Goal: Task Accomplishment & Management: Manage account settings

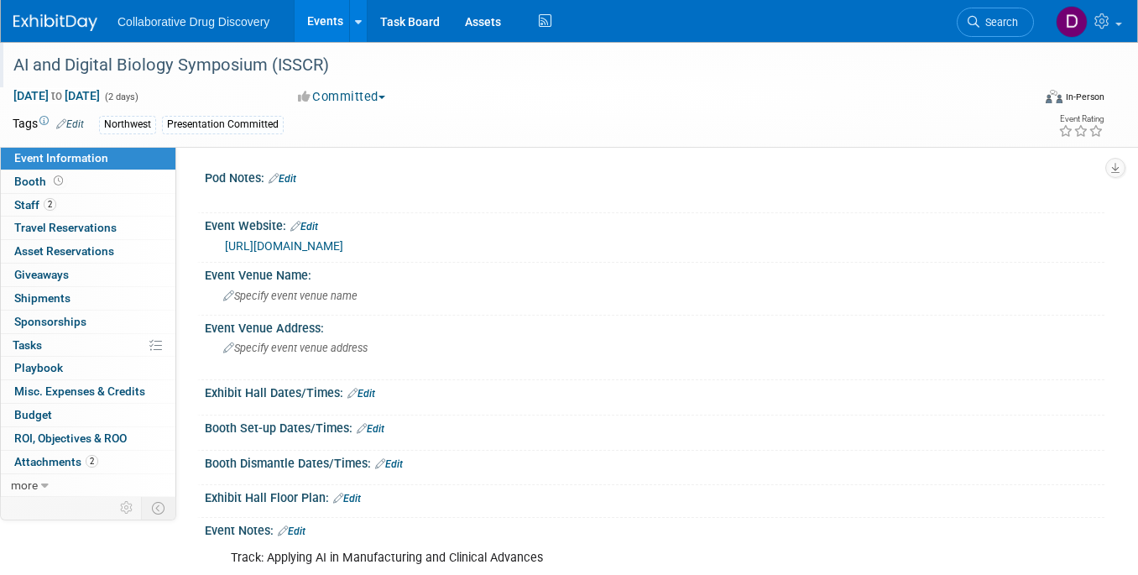
click at [290, 65] on div "AI and Digital Biology Symposium (ISSCR)" at bounding box center [510, 65] width 1004 height 30
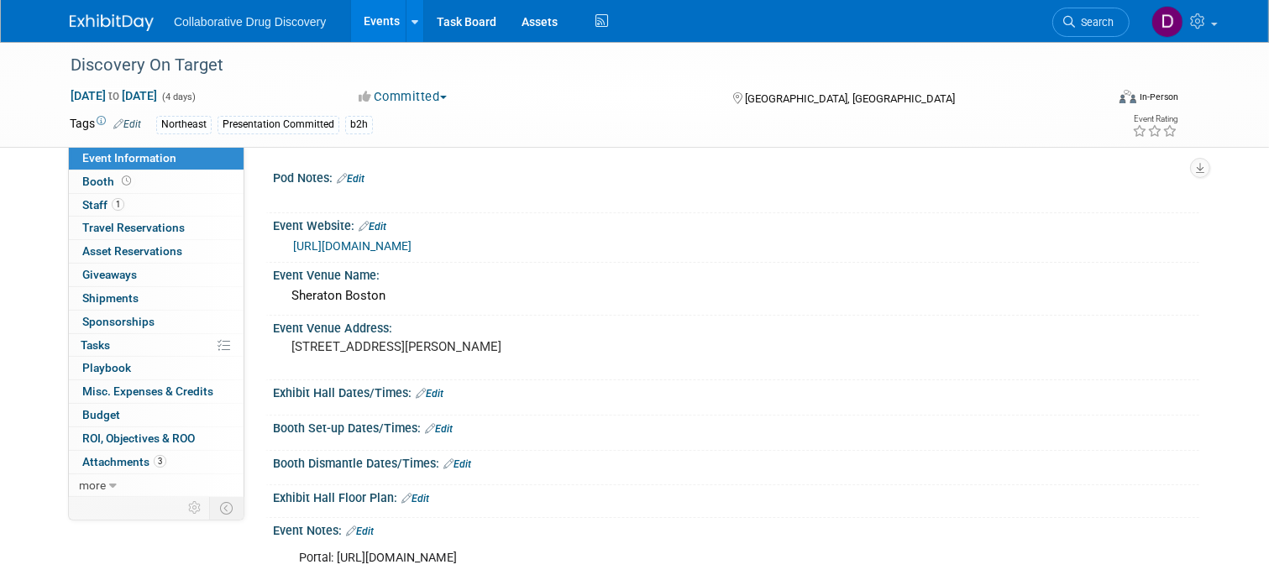
click at [411, 247] on link "https://www.discoveryontarget.com/" at bounding box center [352, 245] width 118 height 13
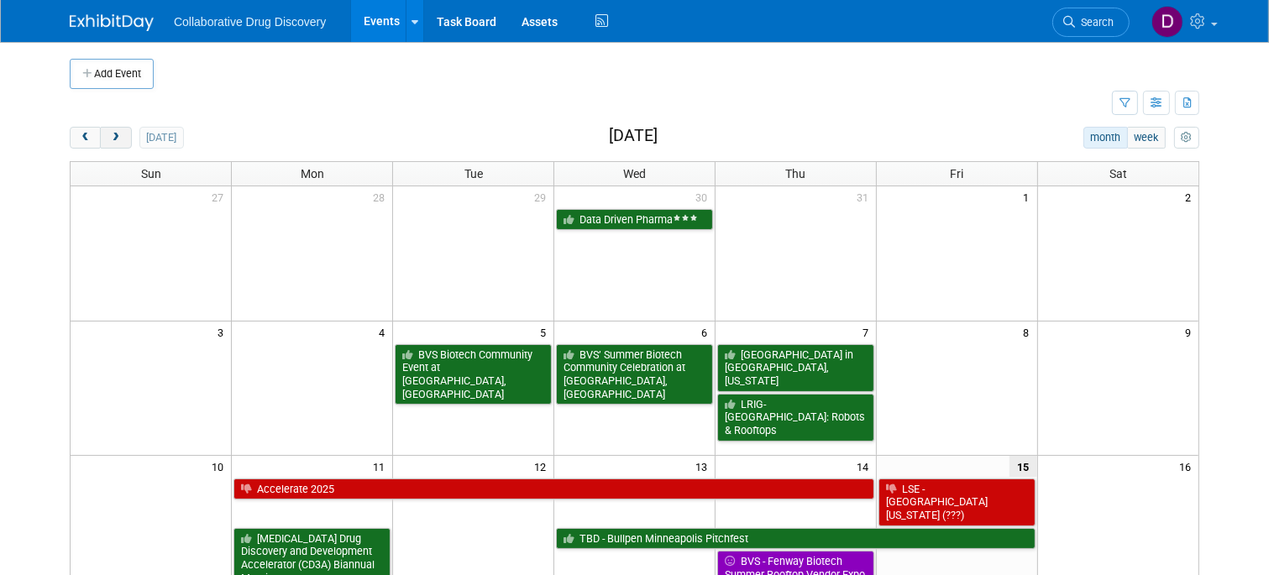
click at [120, 141] on span "next" at bounding box center [115, 138] width 13 height 11
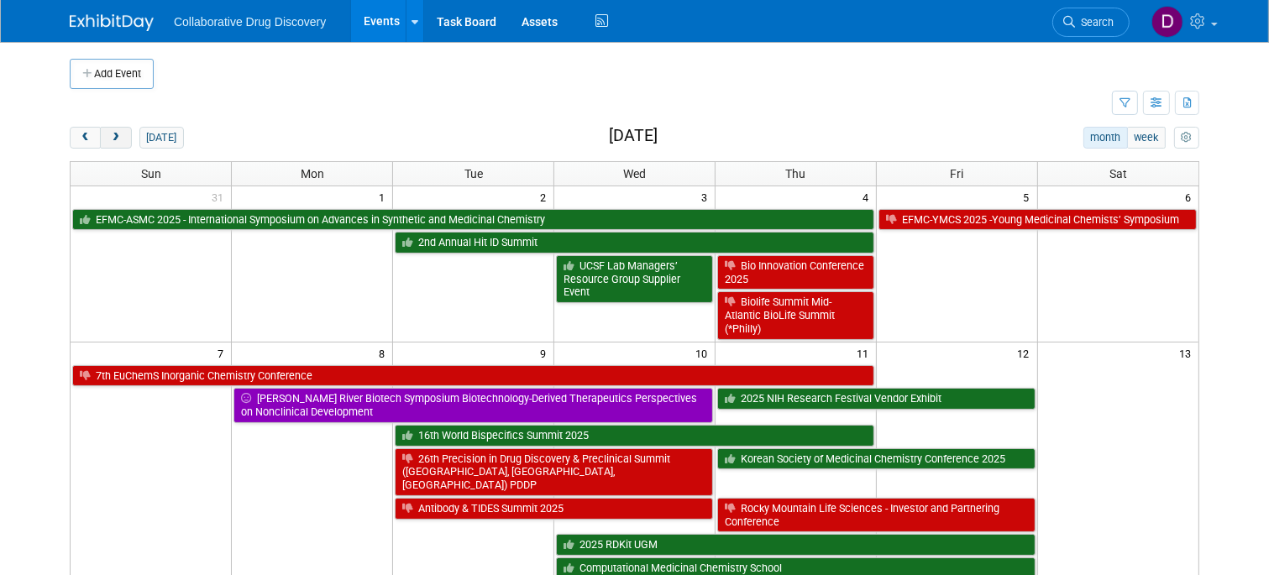
click at [120, 142] on span "next" at bounding box center [115, 138] width 13 height 11
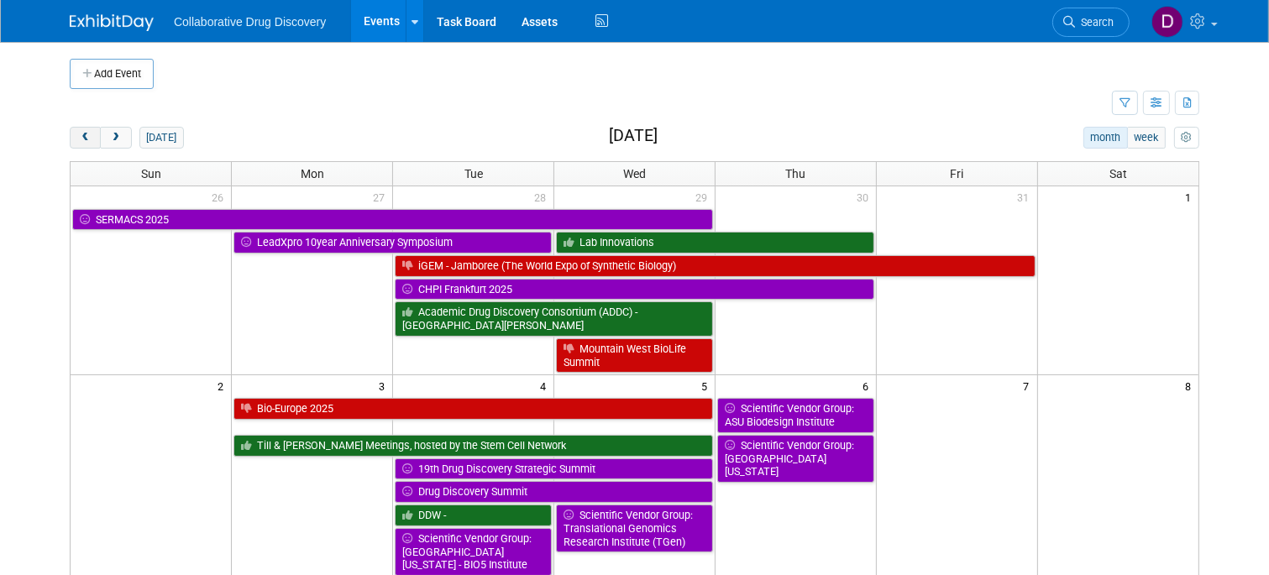
click at [92, 141] on button "prev" at bounding box center [85, 138] width 31 height 22
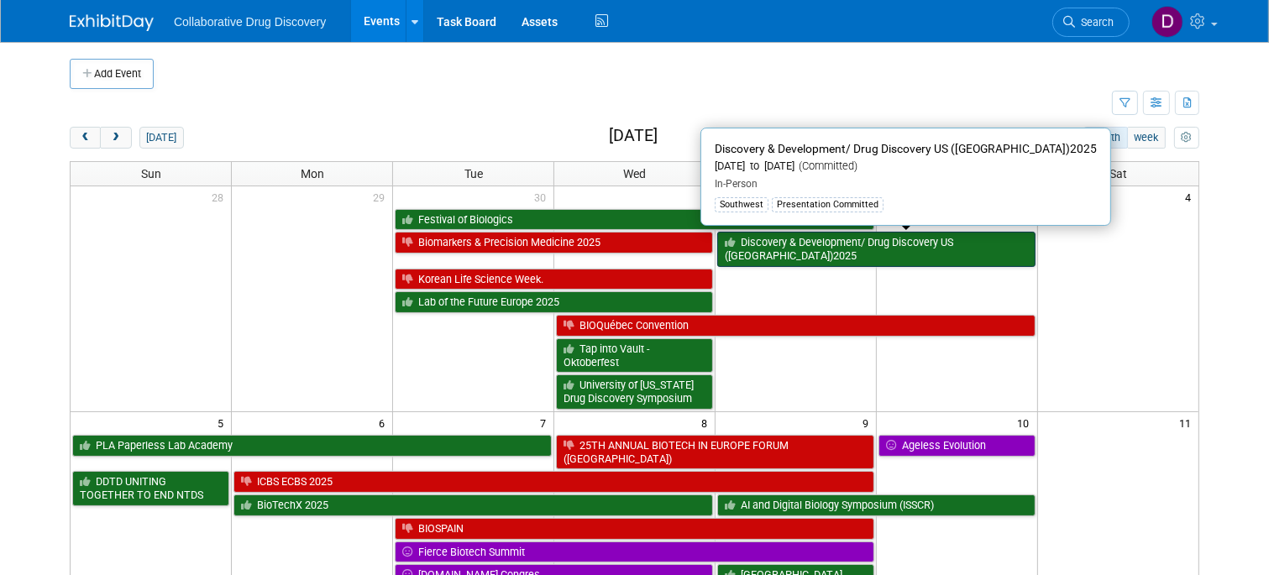
click at [832, 239] on link "Discovery & Development/ Drug Discovery US ([GEOGRAPHIC_DATA])2025" at bounding box center [876, 249] width 318 height 34
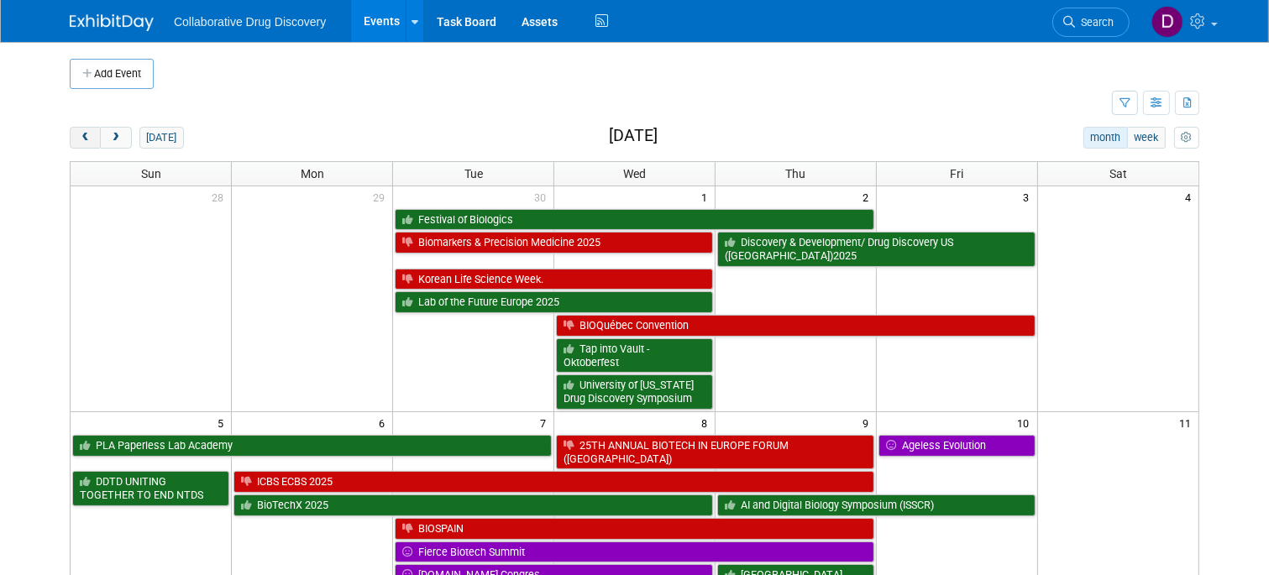
click at [85, 136] on span "prev" at bounding box center [85, 138] width 13 height 11
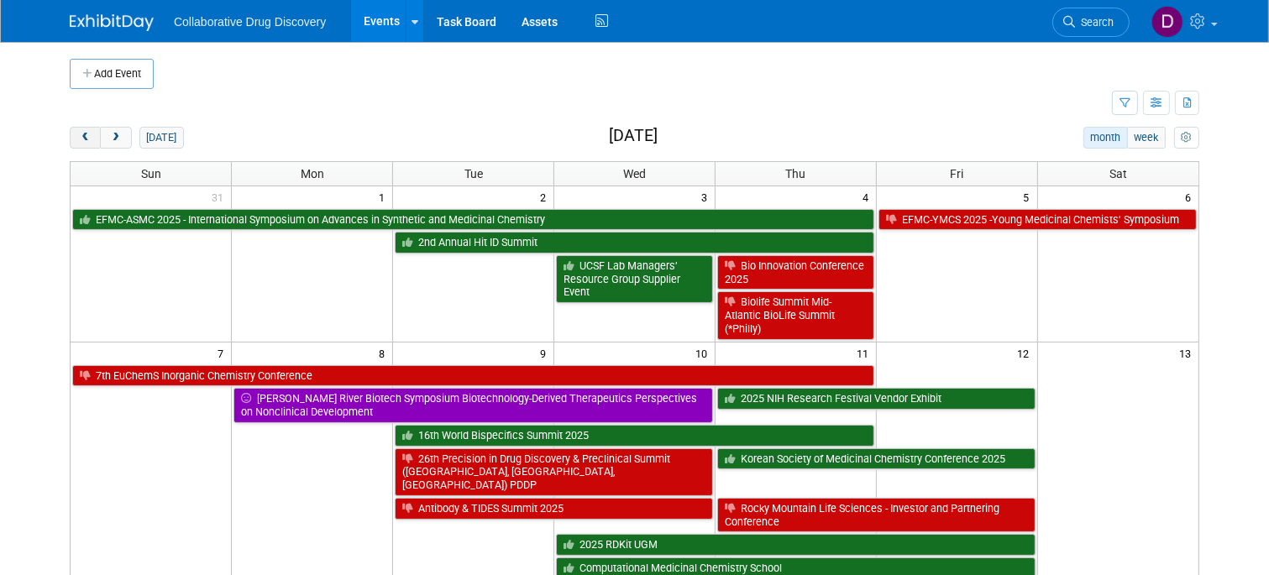
click at [85, 136] on span "prev" at bounding box center [85, 138] width 13 height 11
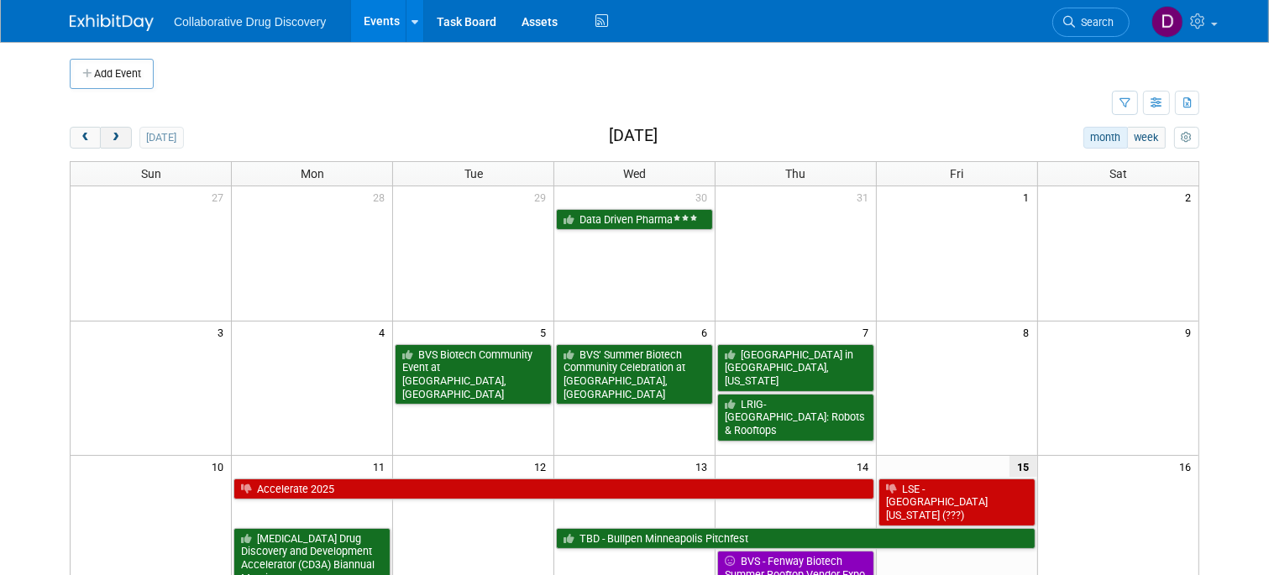
click at [115, 140] on span "next" at bounding box center [115, 138] width 13 height 11
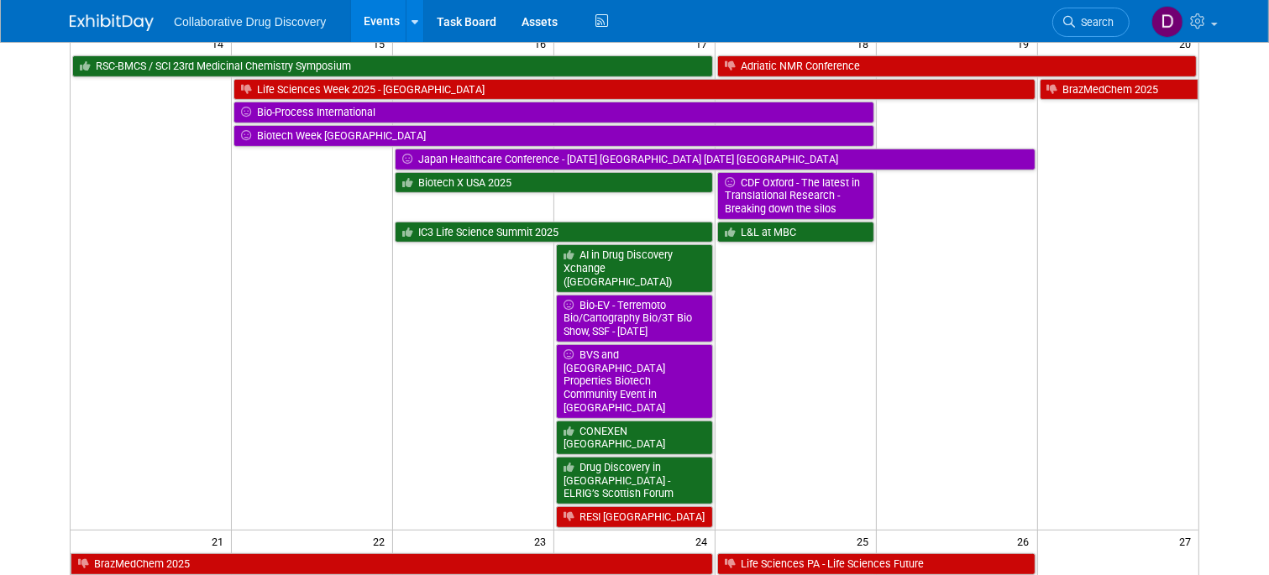
scroll to position [662, 0]
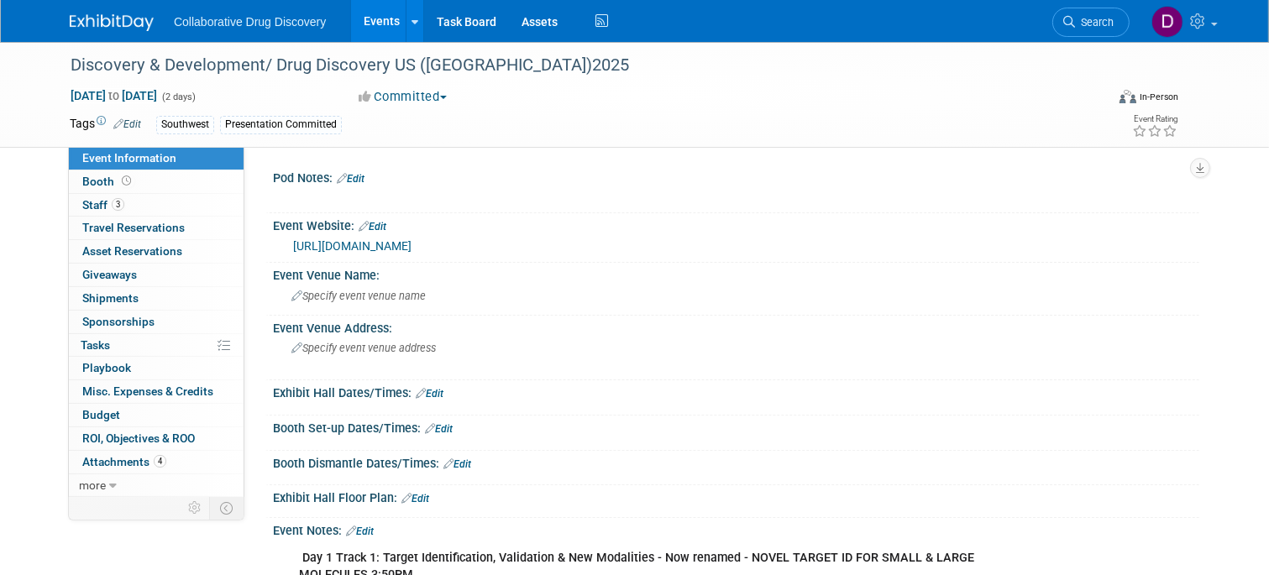
scroll to position [370, 0]
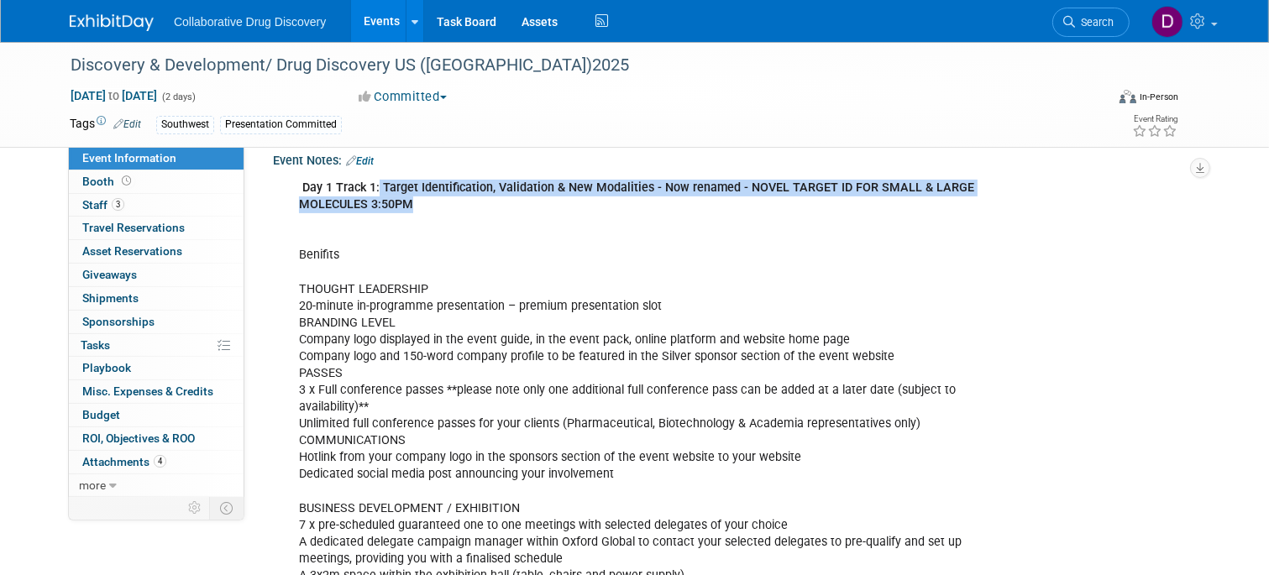
drag, startPoint x: 433, startPoint y: 201, endPoint x: 382, endPoint y: 186, distance: 53.4
click at [379, 186] on div "Day 1 Track 1: Target Identification, Validation & New Modalities - Now renamed…" at bounding box center [653, 559] width 732 height 776
click at [397, 151] on div "Event Notes: Edit Day 1 Track 1: Target Identification, Validation & New Modali…" at bounding box center [732, 551] width 934 height 806
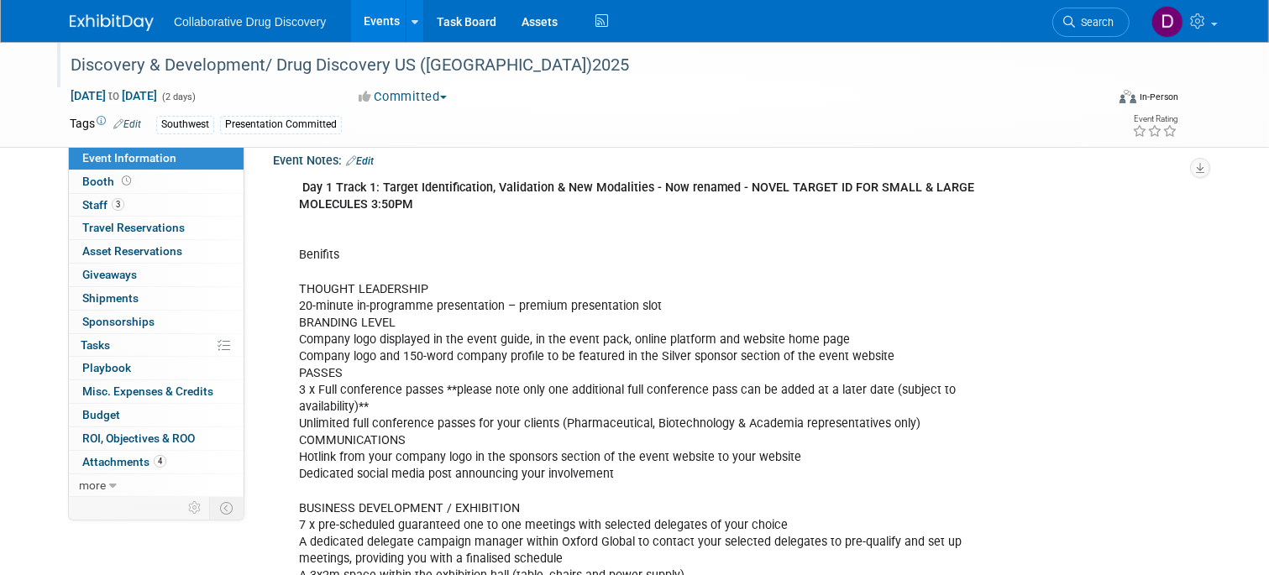
click at [382, 53] on div "Discovery & Development/ Drug Discovery US ([GEOGRAPHIC_DATA])2025" at bounding box center [574, 65] width 1019 height 30
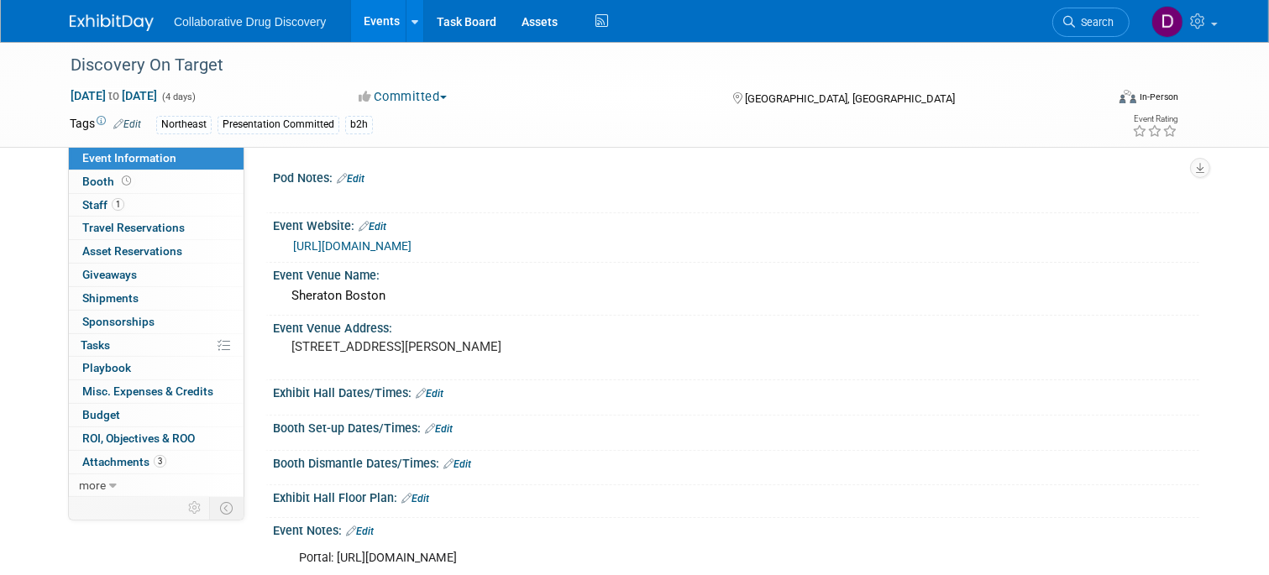
click at [393, 251] on link "[URL][DOMAIN_NAME]" at bounding box center [352, 245] width 118 height 13
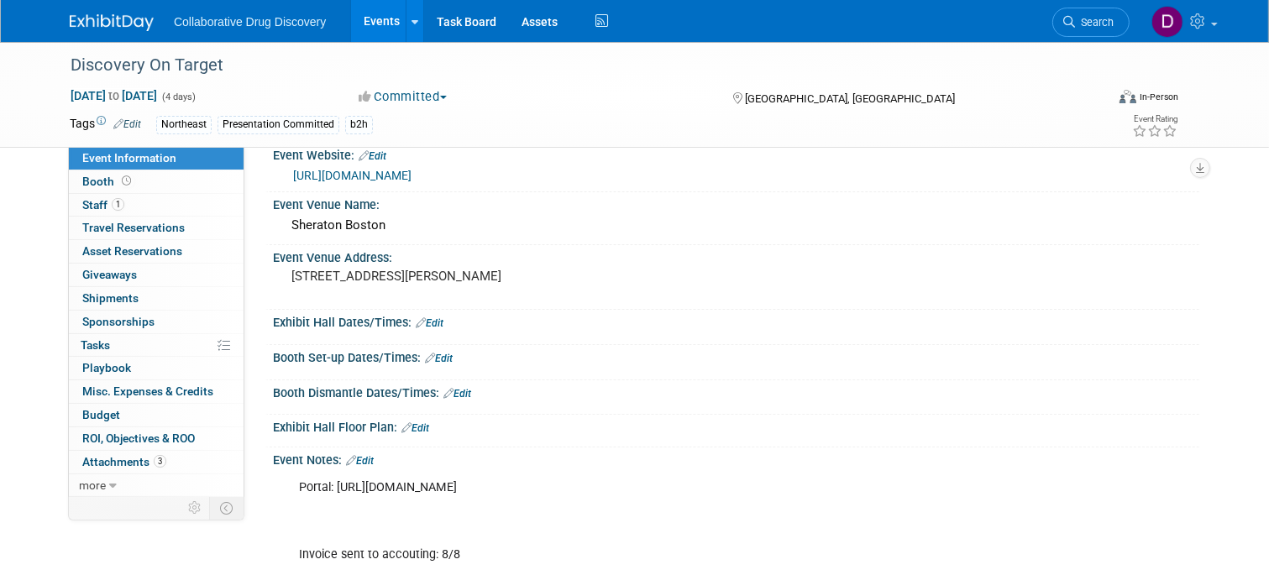
scroll to position [209, 0]
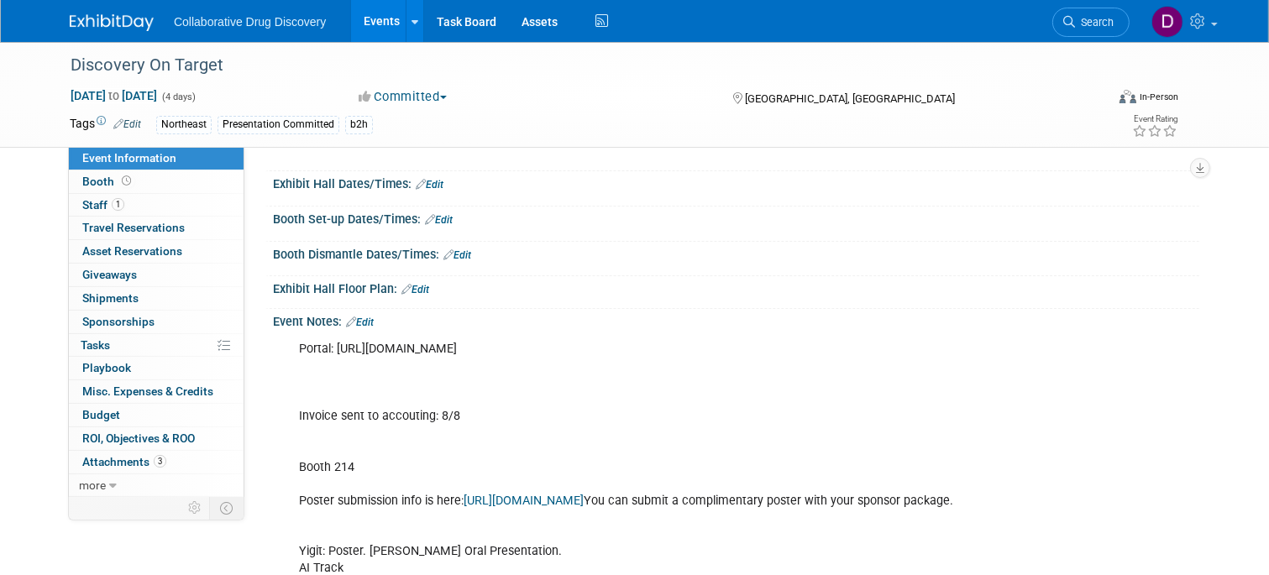
click at [368, 317] on link "Edit" at bounding box center [360, 323] width 28 height 12
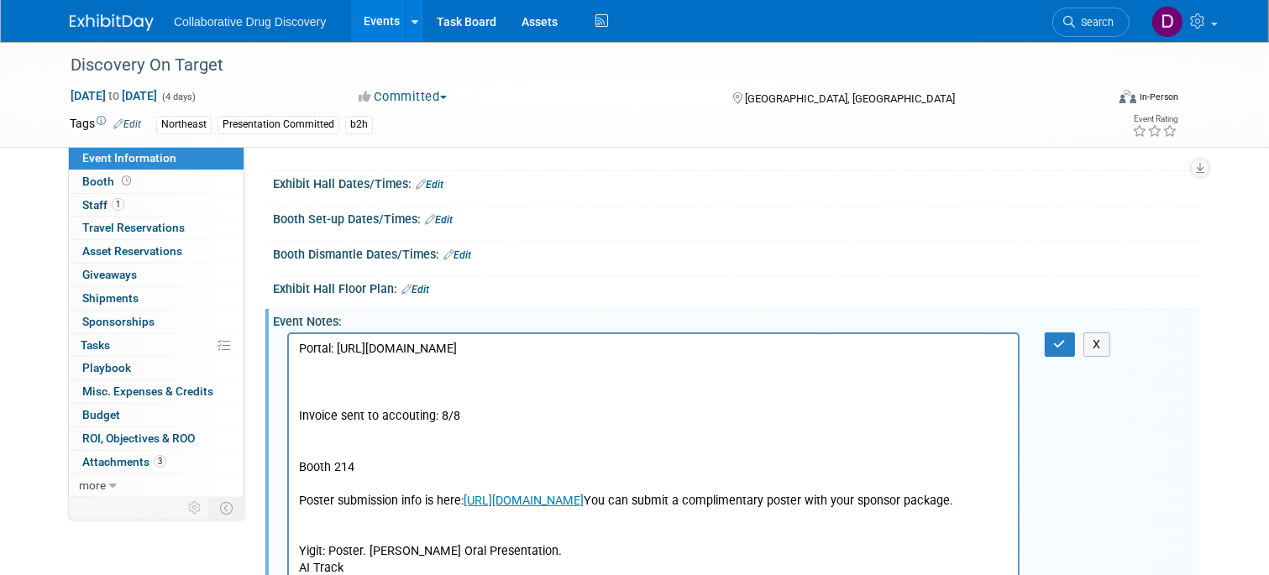
scroll to position [0, 0]
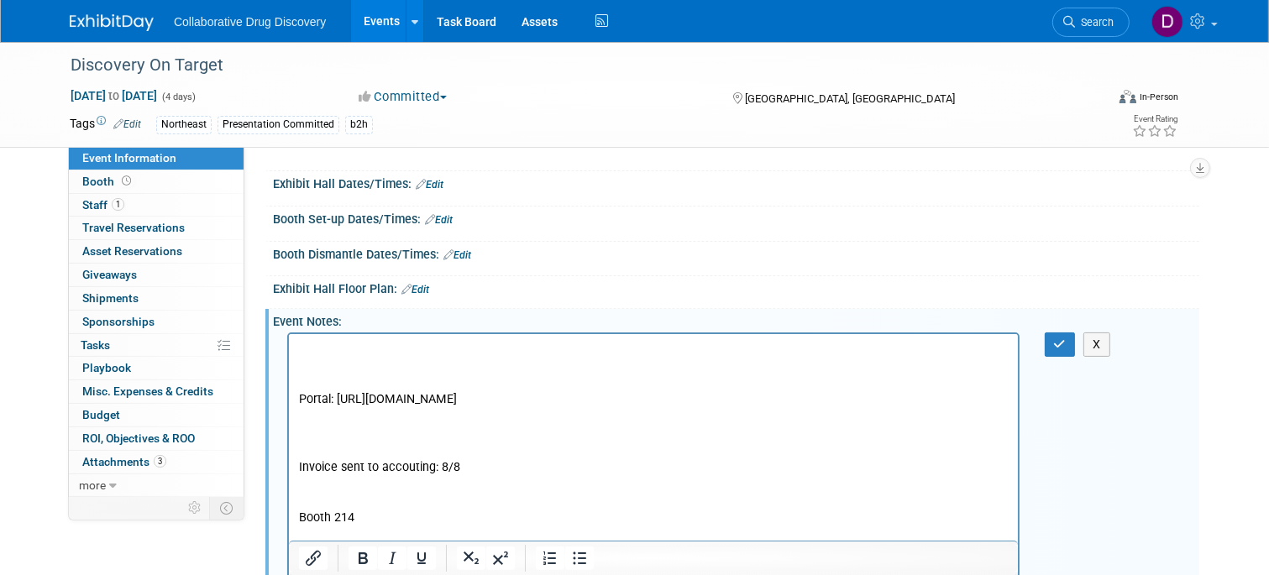
click at [330, 351] on p "Rich Text Area. Press ALT-0 for help." at bounding box center [652, 349] width 709 height 17
click at [1055, 338] on icon "button" at bounding box center [1060, 344] width 13 height 12
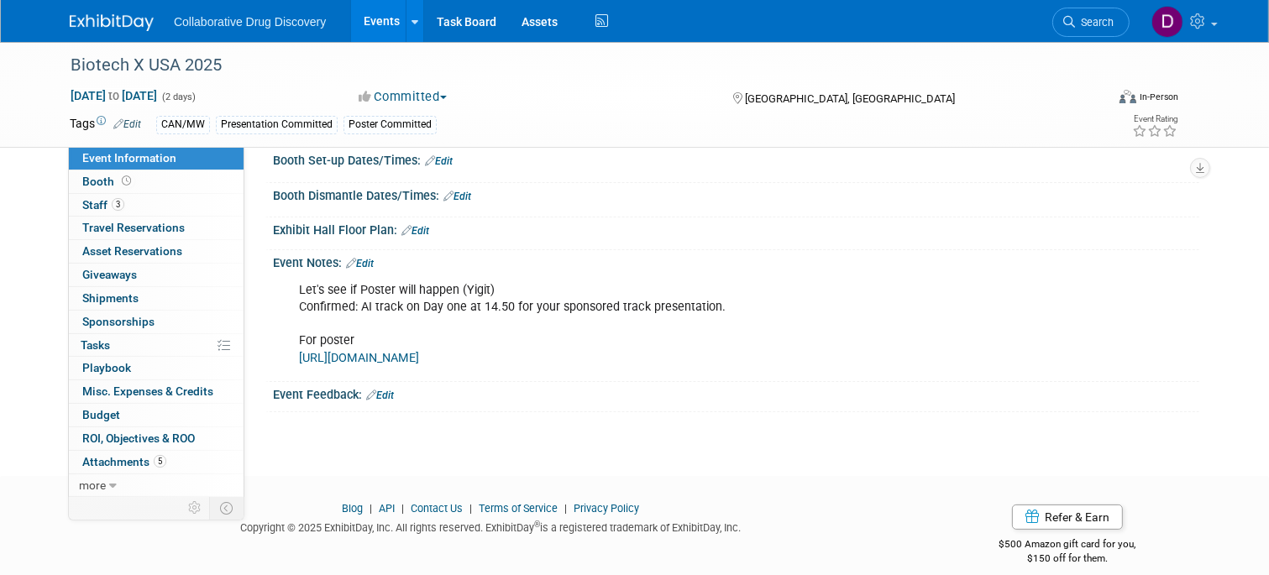
scroll to position [301, 0]
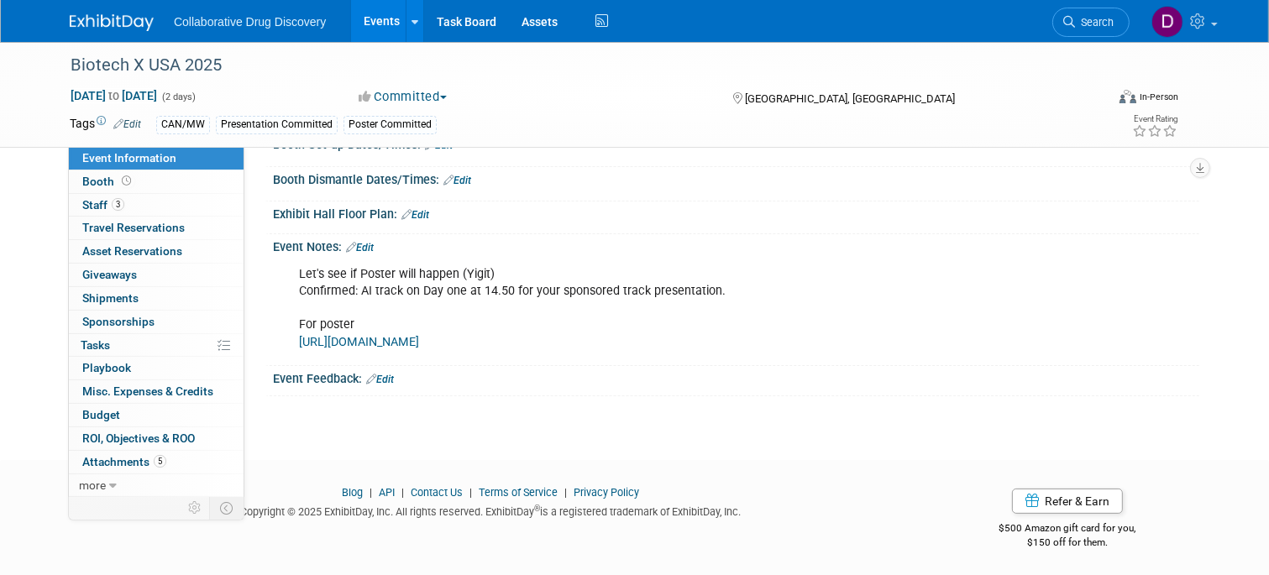
click at [369, 248] on link "Edit" at bounding box center [360, 248] width 28 height 12
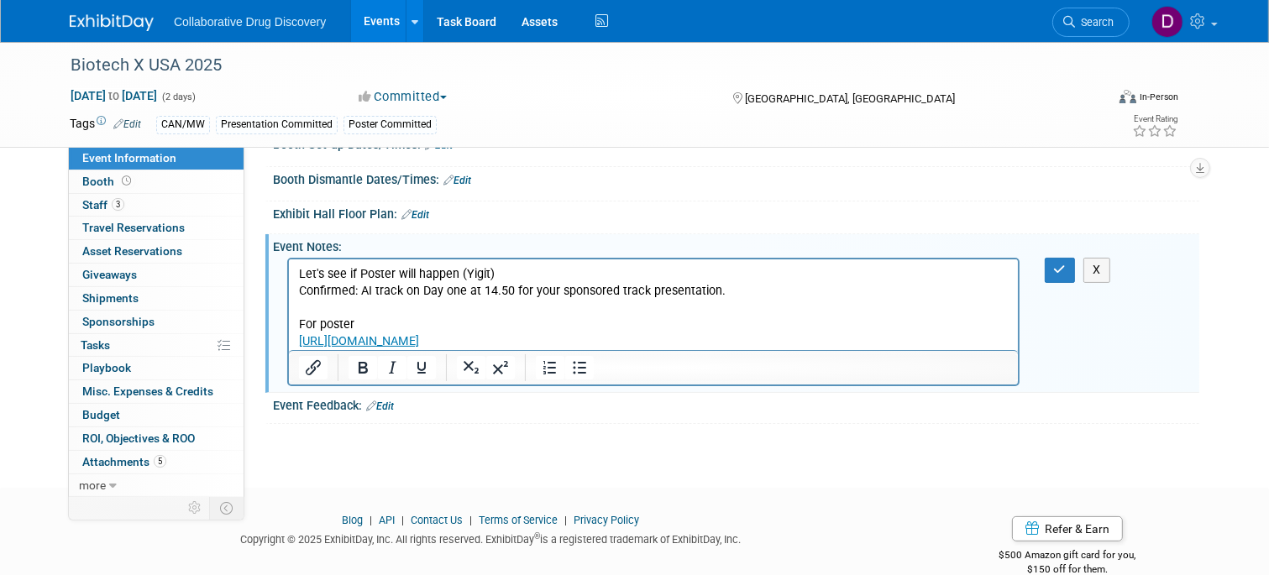
scroll to position [0, 0]
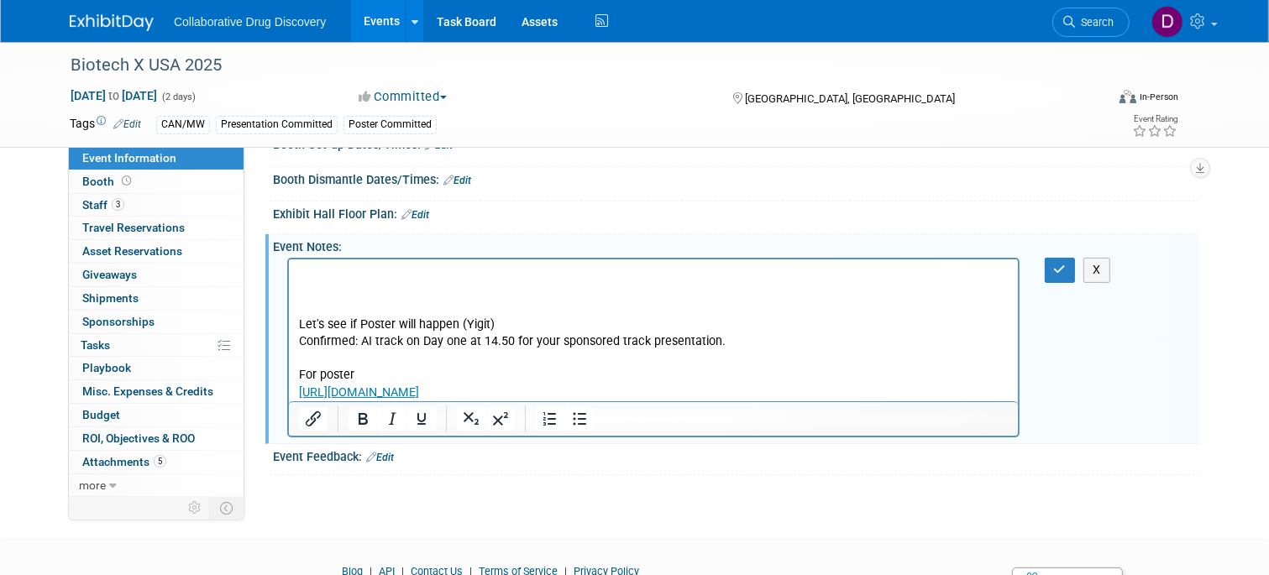
click at [338, 274] on p "Rich Text Area. Press ALT-0 for help." at bounding box center [652, 274] width 709 height 17
drag, startPoint x: 516, startPoint y: 322, endPoint x: 486, endPoint y: 319, distance: 29.6
click at [478, 319] on p "Let's see if Poster will happen (Yigit) Confirmed: AI track on Day one at 14.50…" at bounding box center [652, 359] width 709 height 84
click at [504, 318] on p "Let's see if Poster will happen (Yigit) Confirmed: AI track on Day one at 14.50…" at bounding box center [652, 359] width 709 height 84
click at [362, 300] on p "Rich Text Area. Press ALT-0 for help." at bounding box center [652, 308] width 709 height 17
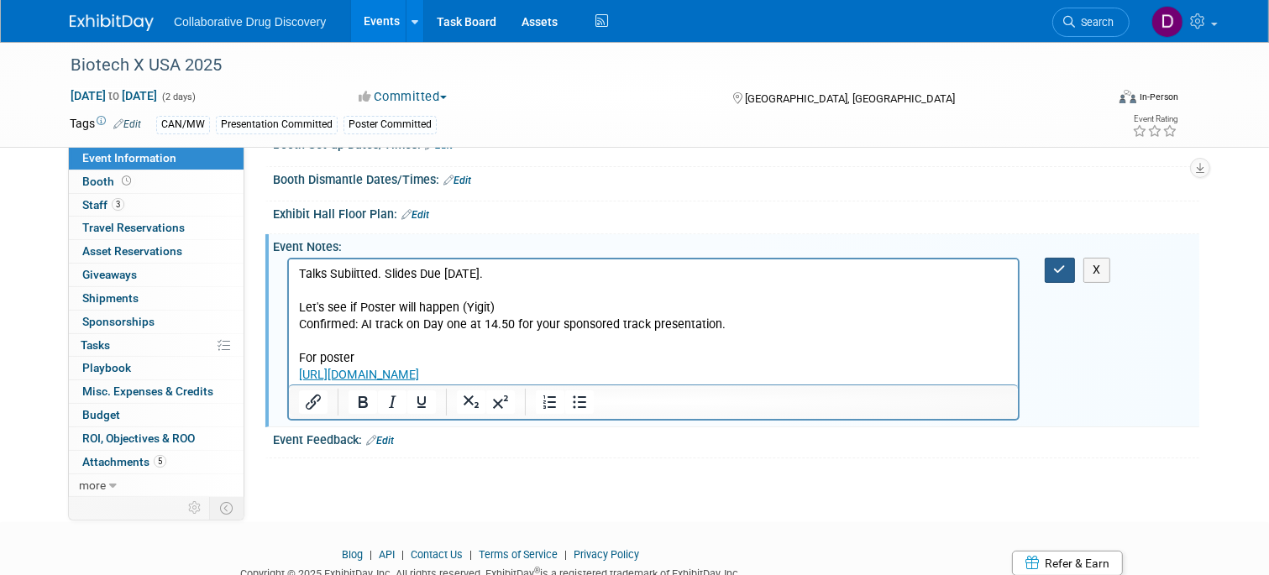
click at [1063, 269] on icon "button" at bounding box center [1060, 270] width 13 height 12
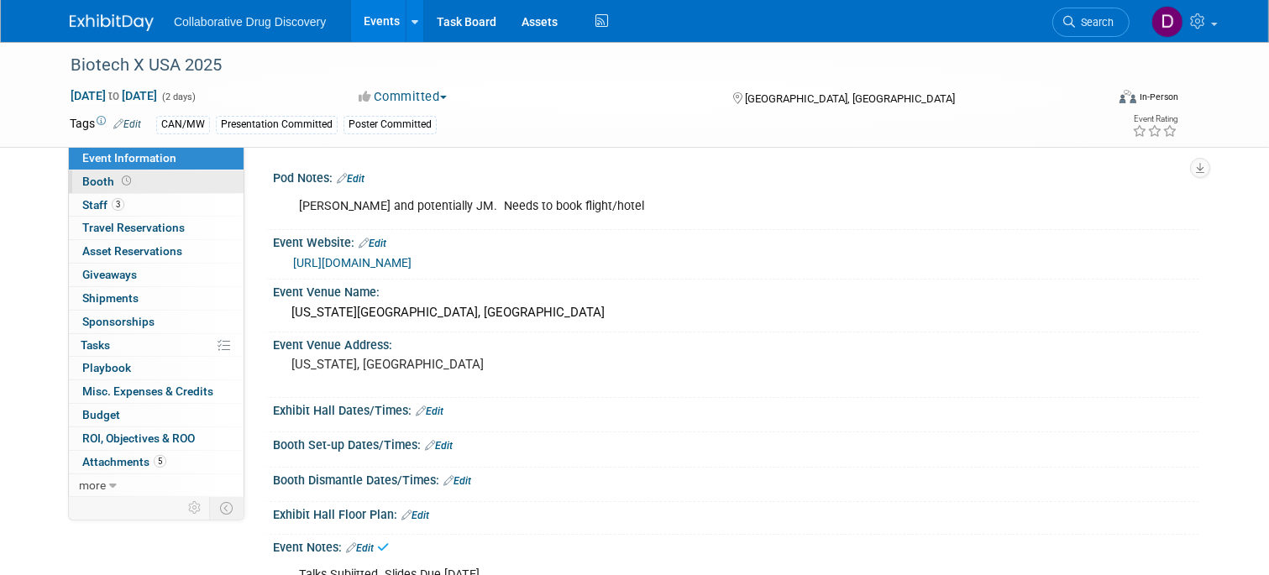
click at [107, 184] on span "Booth" at bounding box center [108, 181] width 52 height 13
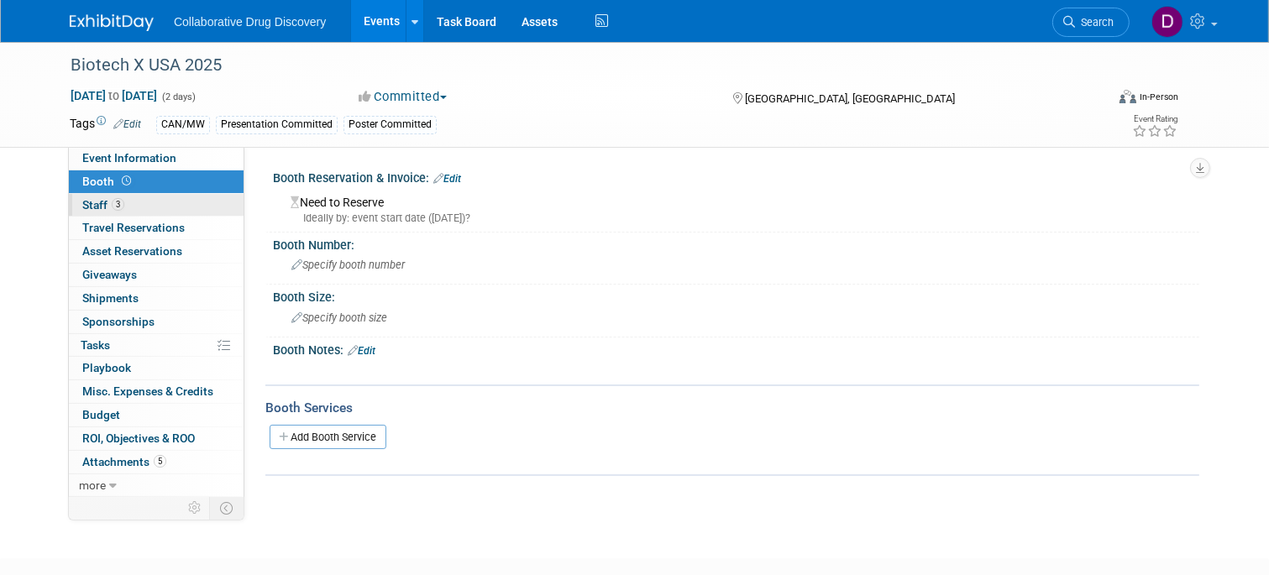
click at [112, 214] on link "3 Staff 3" at bounding box center [156, 205] width 175 height 23
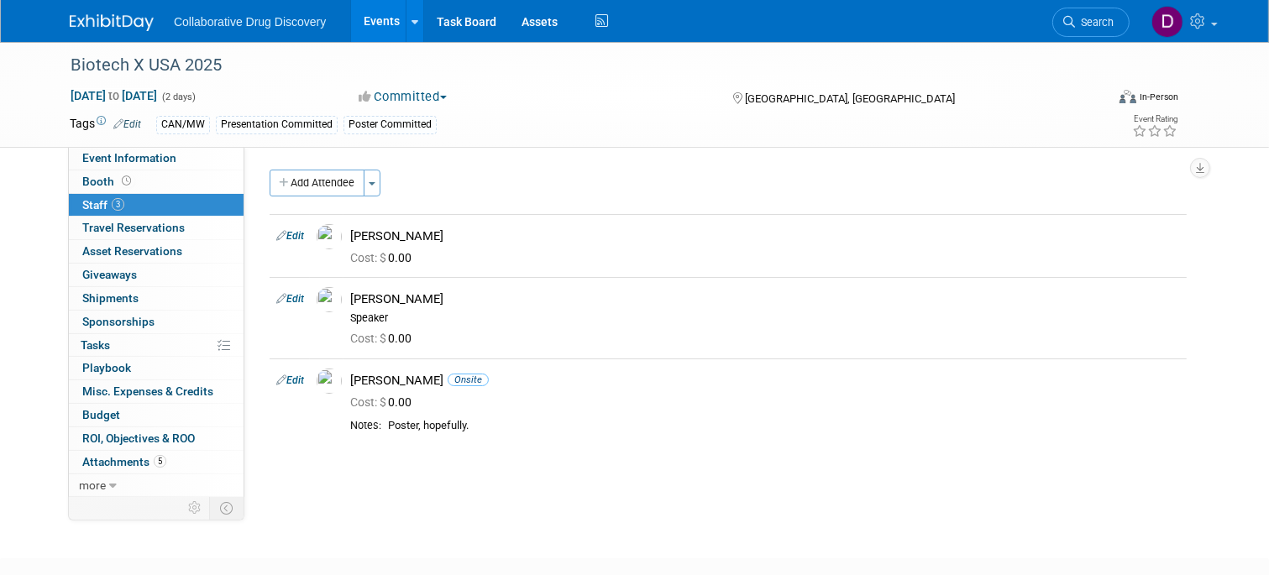
click at [113, 24] on img at bounding box center [112, 22] width 84 height 17
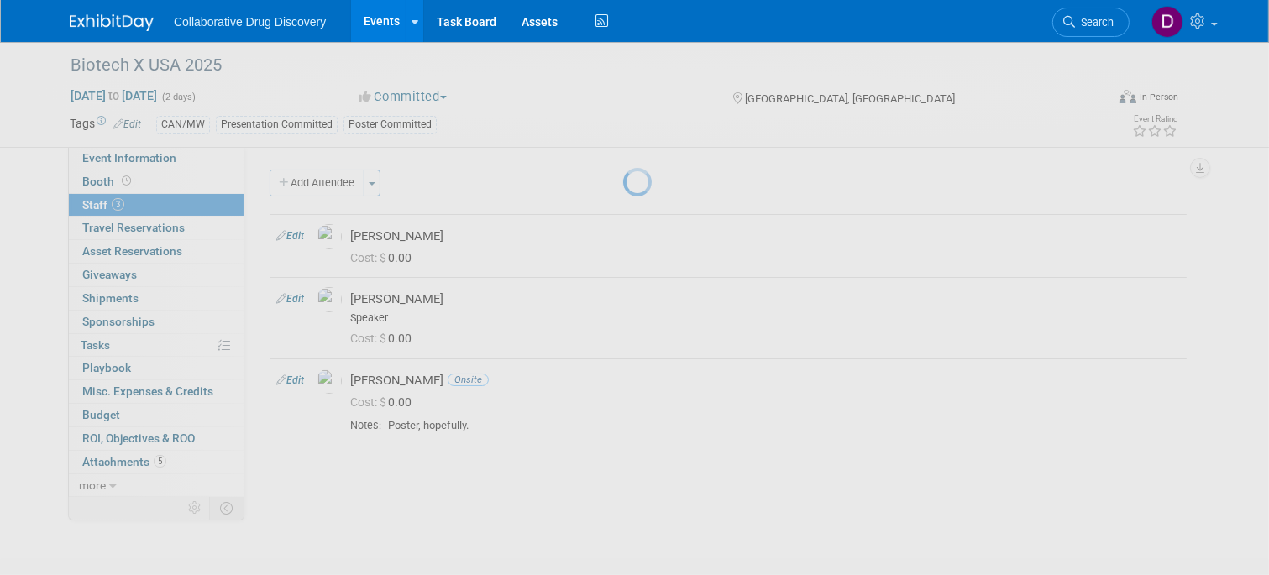
click at [113, 24] on img at bounding box center [112, 22] width 84 height 17
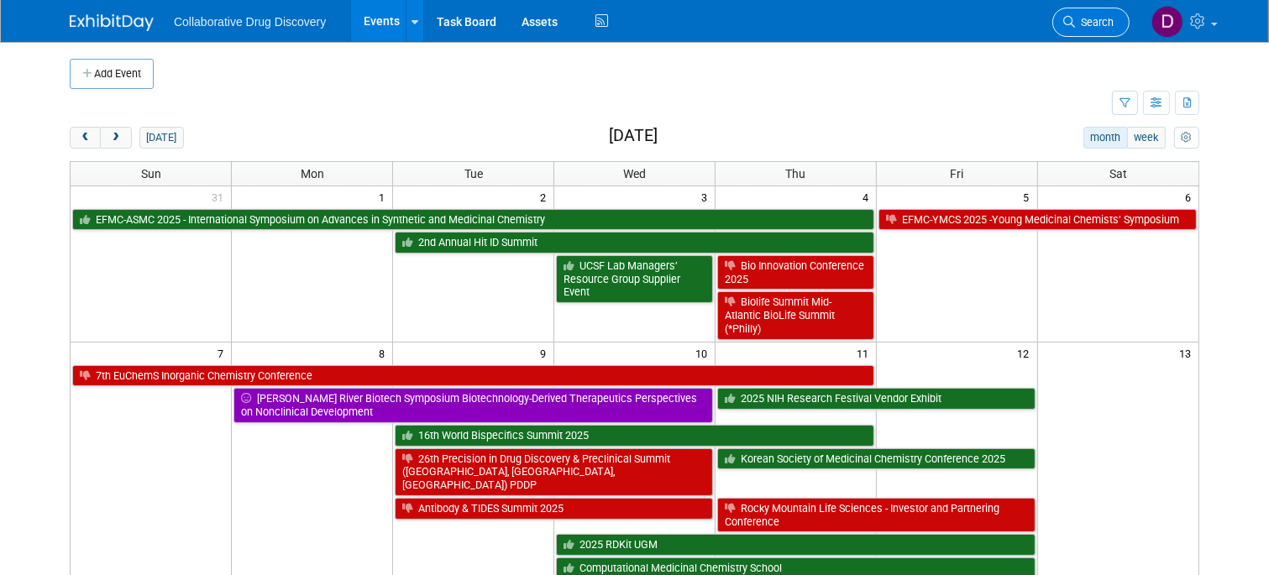
click at [1107, 16] on link "Search" at bounding box center [1090, 22] width 77 height 29
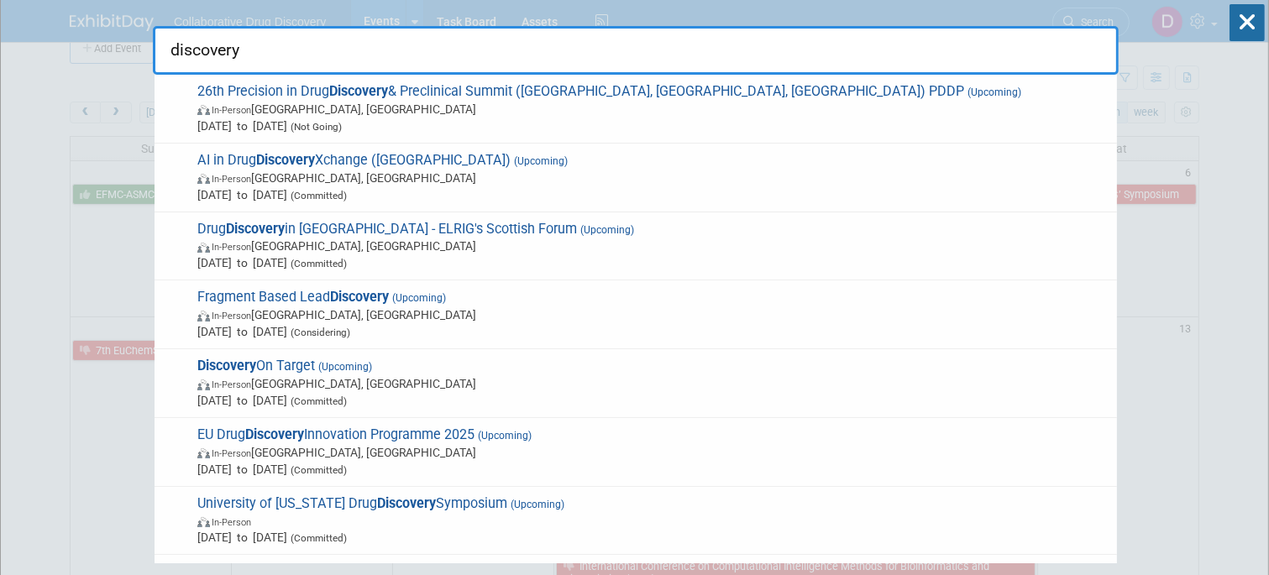
scroll to position [70, 0]
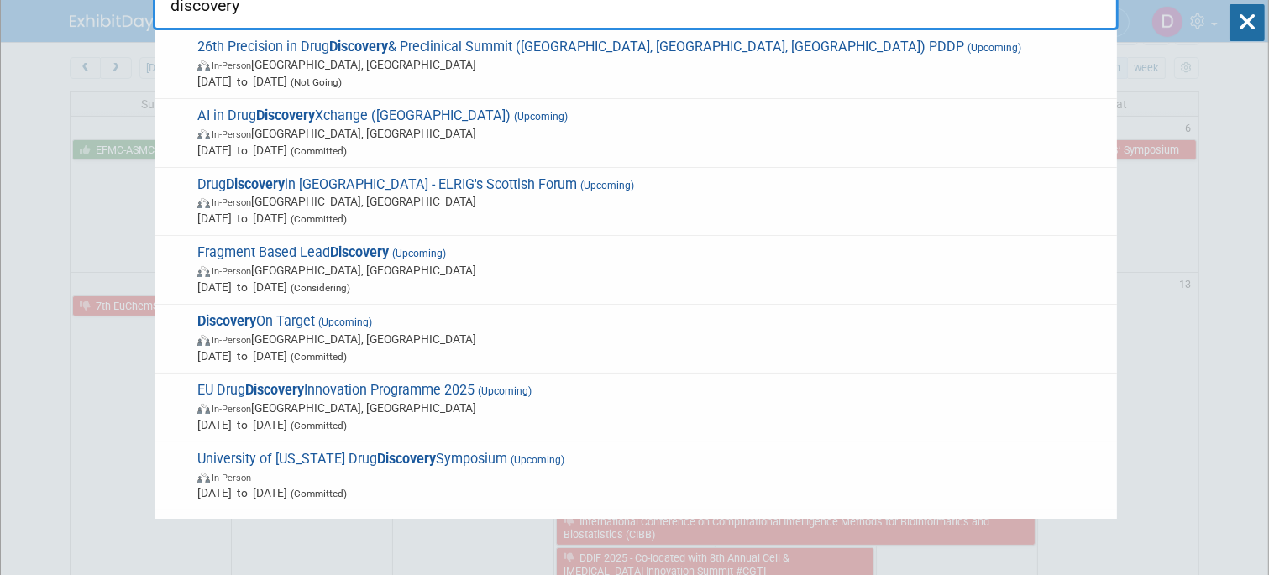
type input "discovery"
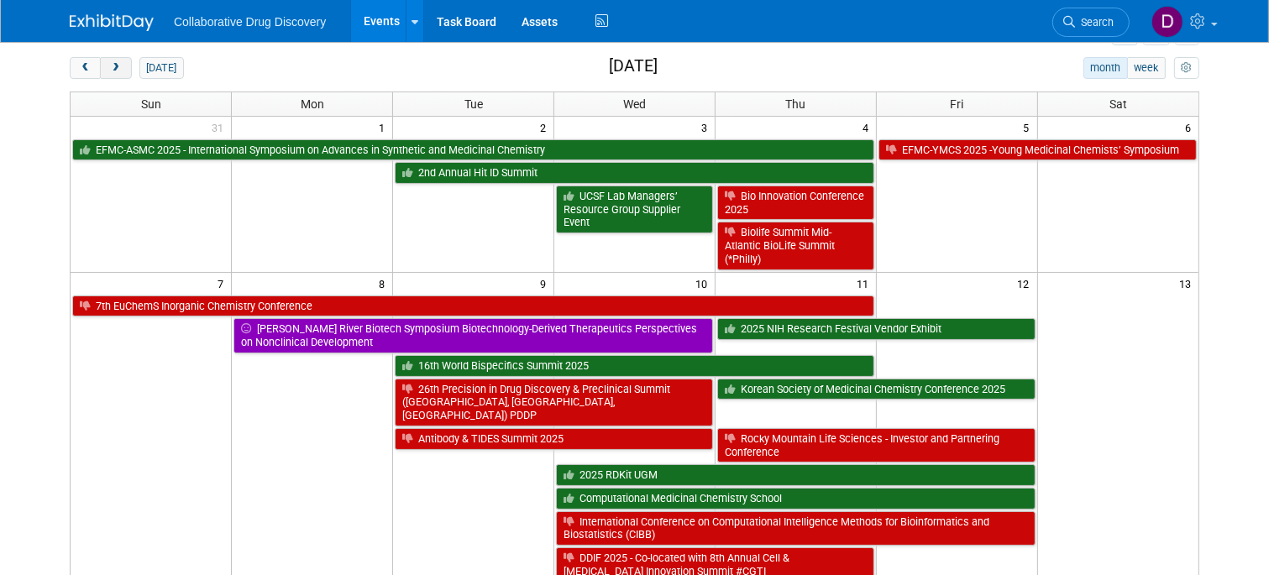
click at [113, 69] on span "next" at bounding box center [115, 68] width 13 height 11
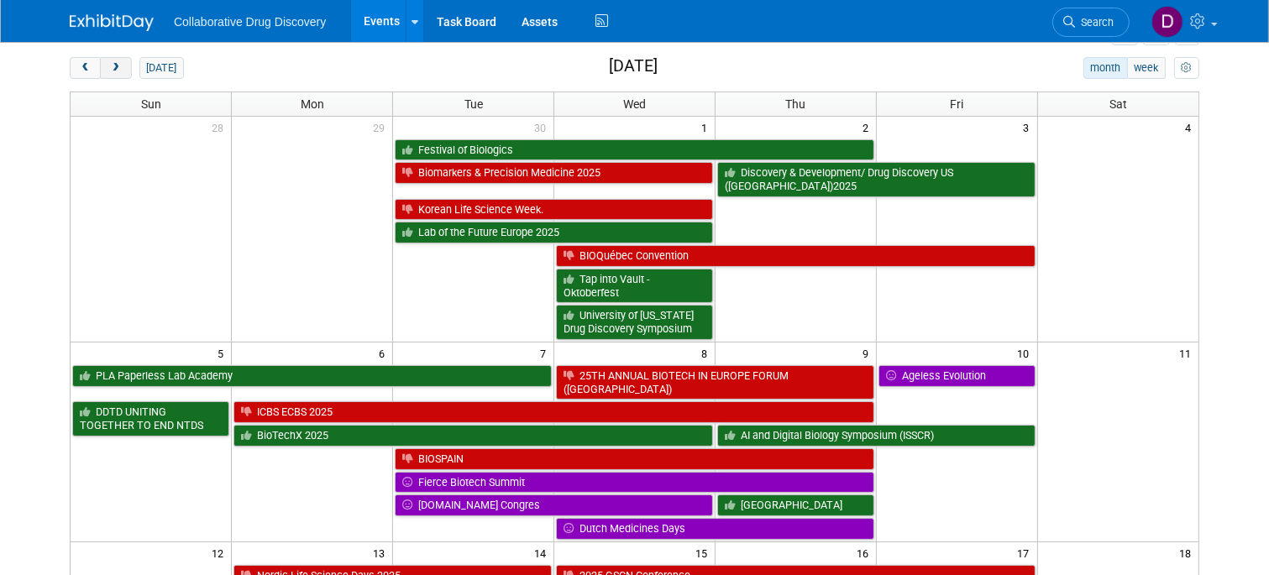
click at [113, 69] on span "next" at bounding box center [115, 68] width 13 height 11
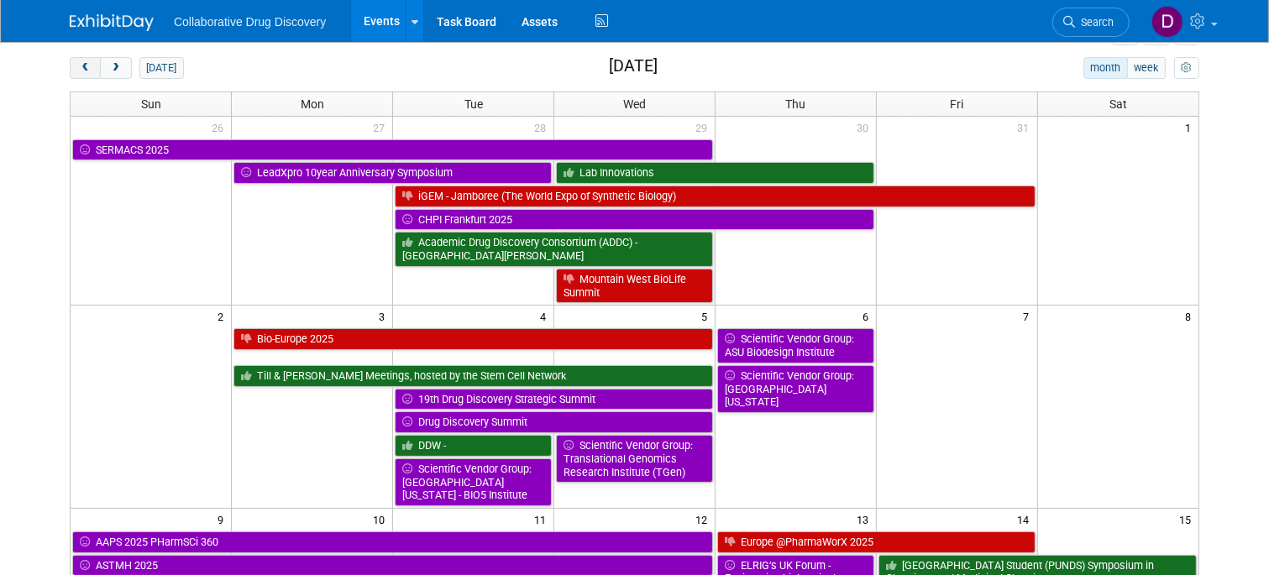
click at [95, 69] on button "prev" at bounding box center [85, 68] width 31 height 22
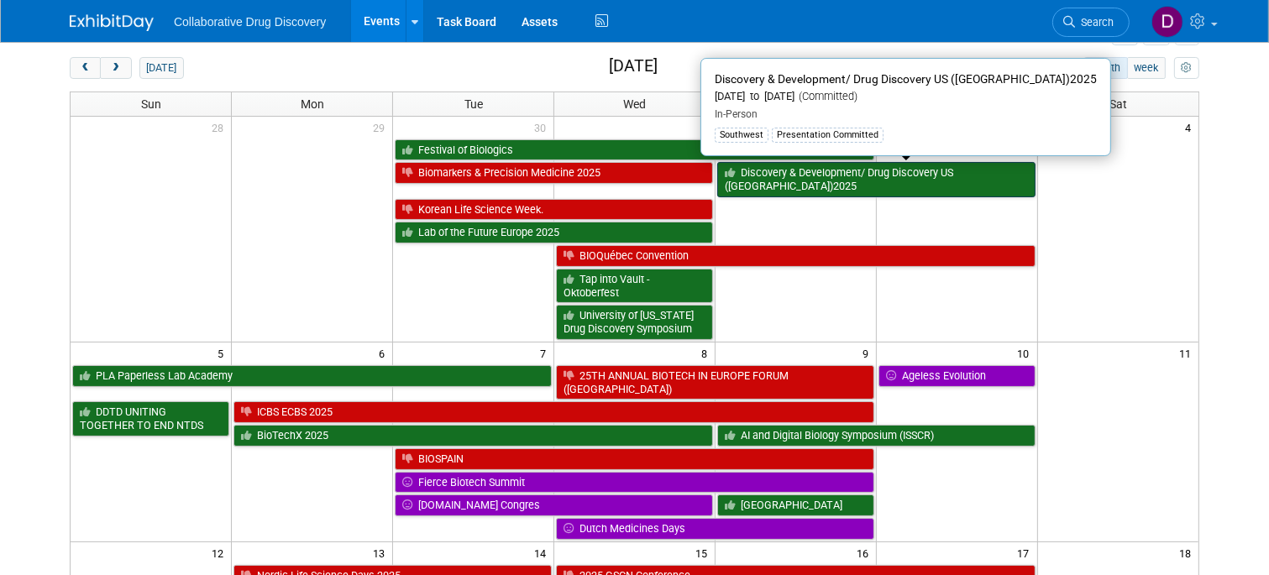
click at [790, 187] on link "Discovery & Development/ Drug Discovery US ([GEOGRAPHIC_DATA])2025" at bounding box center [876, 179] width 318 height 34
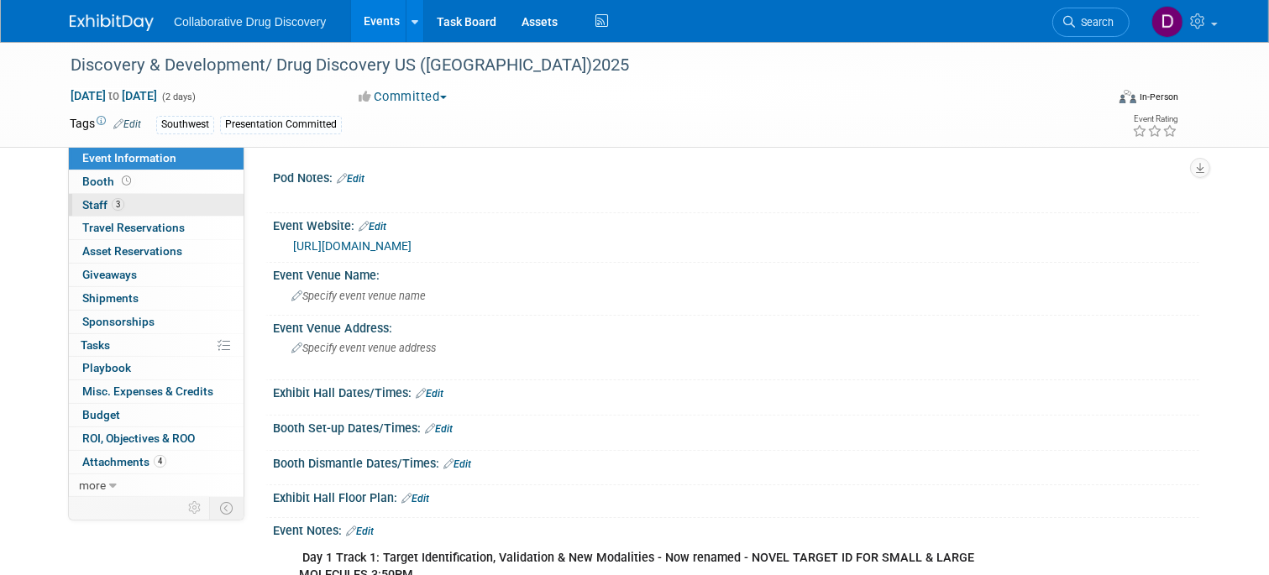
click at [112, 202] on span "3" at bounding box center [118, 204] width 13 height 13
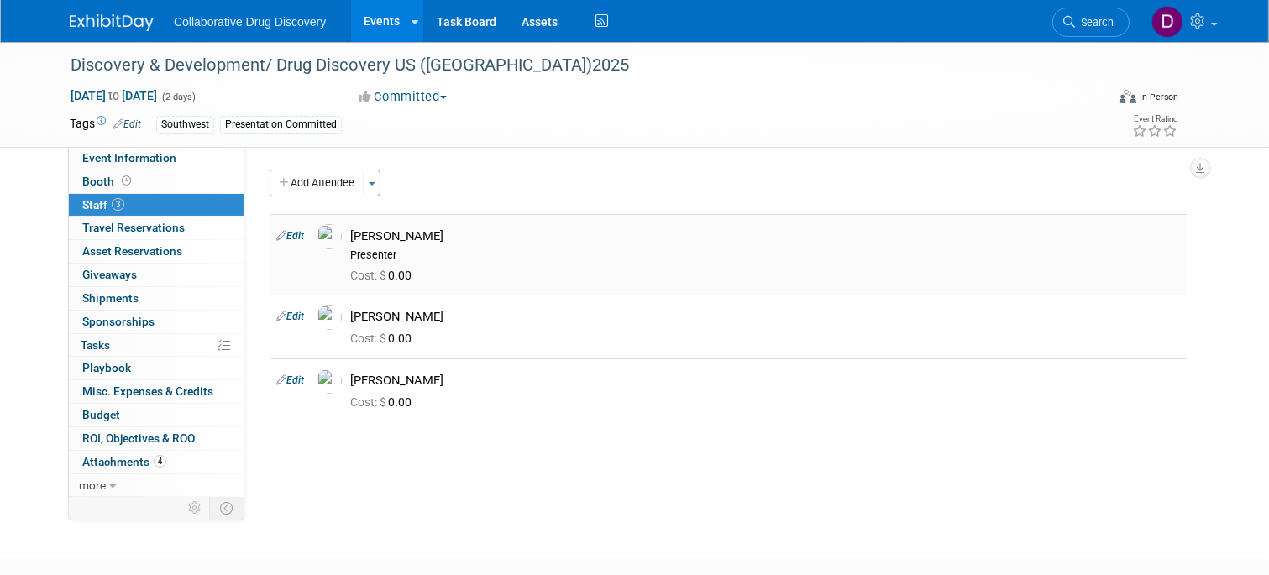
click at [387, 255] on div "Presenter" at bounding box center [765, 255] width 830 height 13
click at [146, 161] on span "Event Information" at bounding box center [129, 157] width 94 height 13
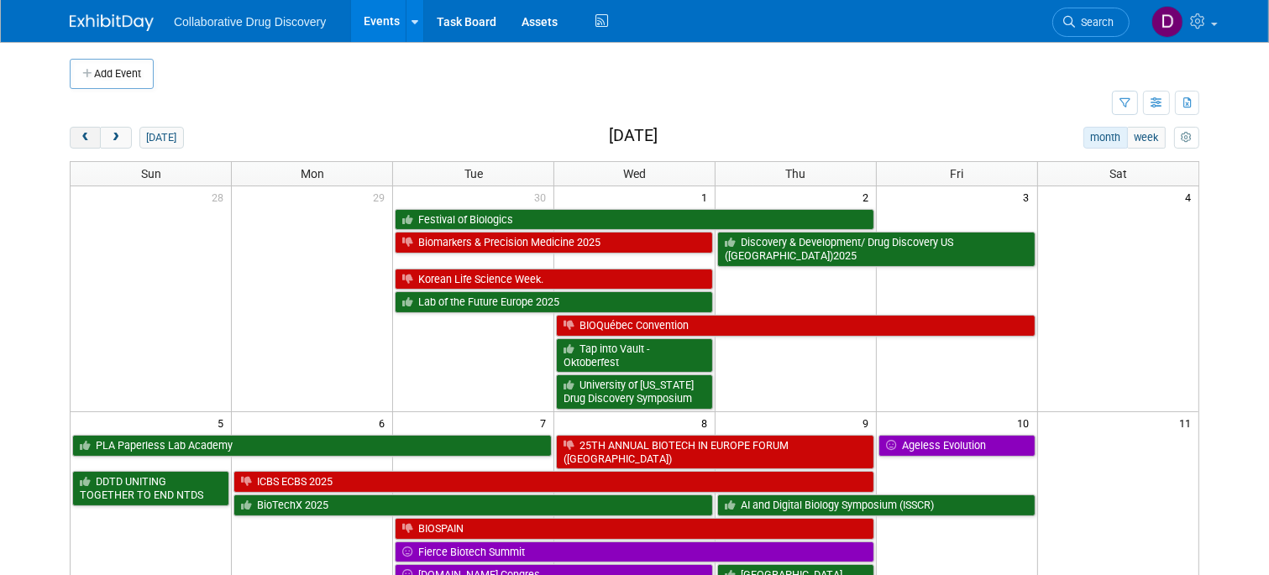
click at [92, 134] on button "prev" at bounding box center [85, 138] width 31 height 22
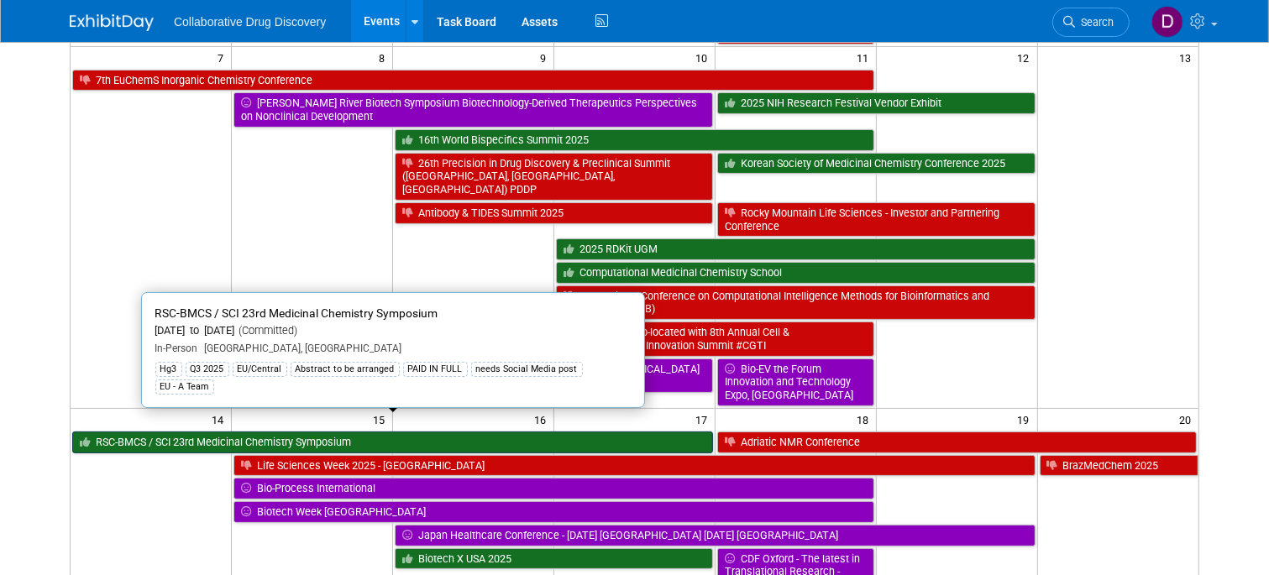
scroll to position [396, 0]
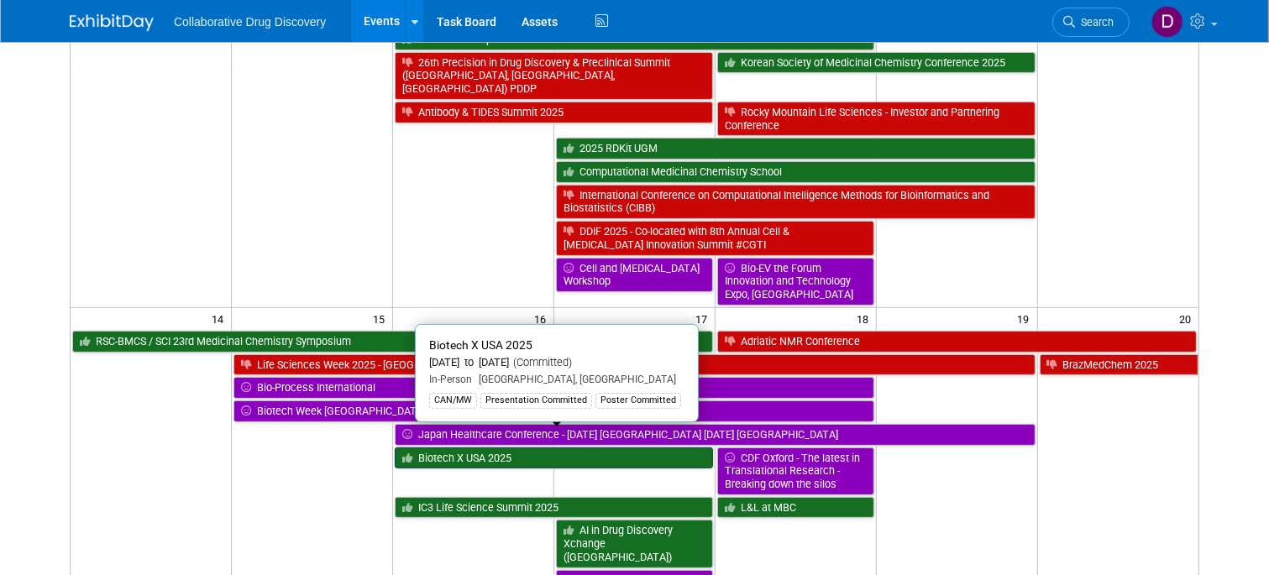
click at [448, 447] on link "Biotech X USA 2025" at bounding box center [554, 458] width 318 height 22
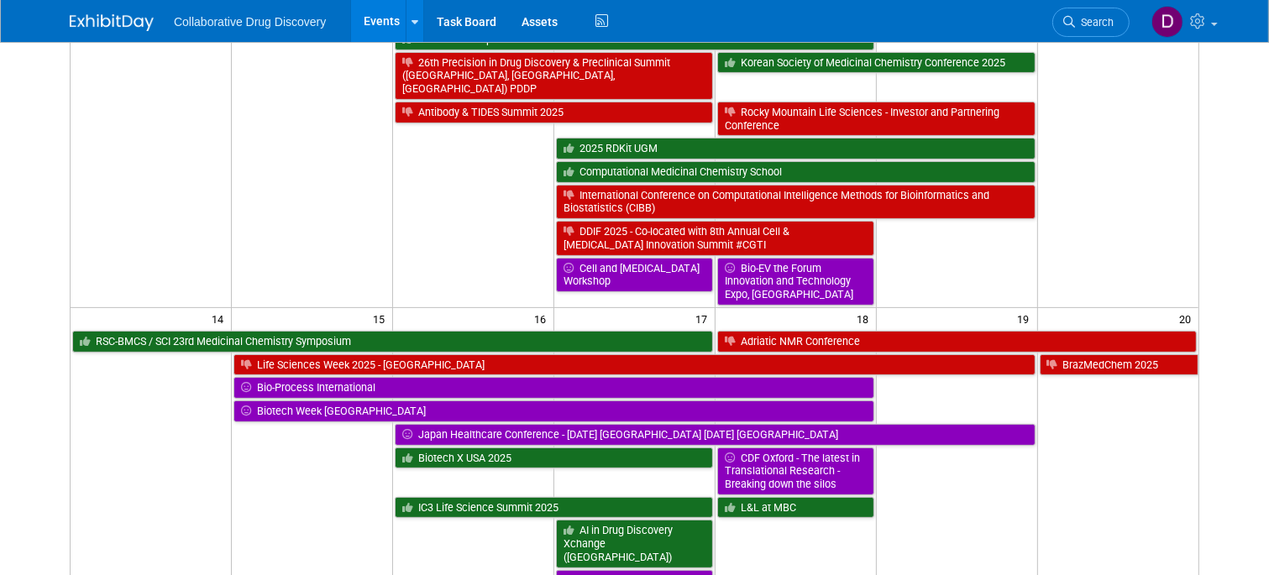
scroll to position [0, 0]
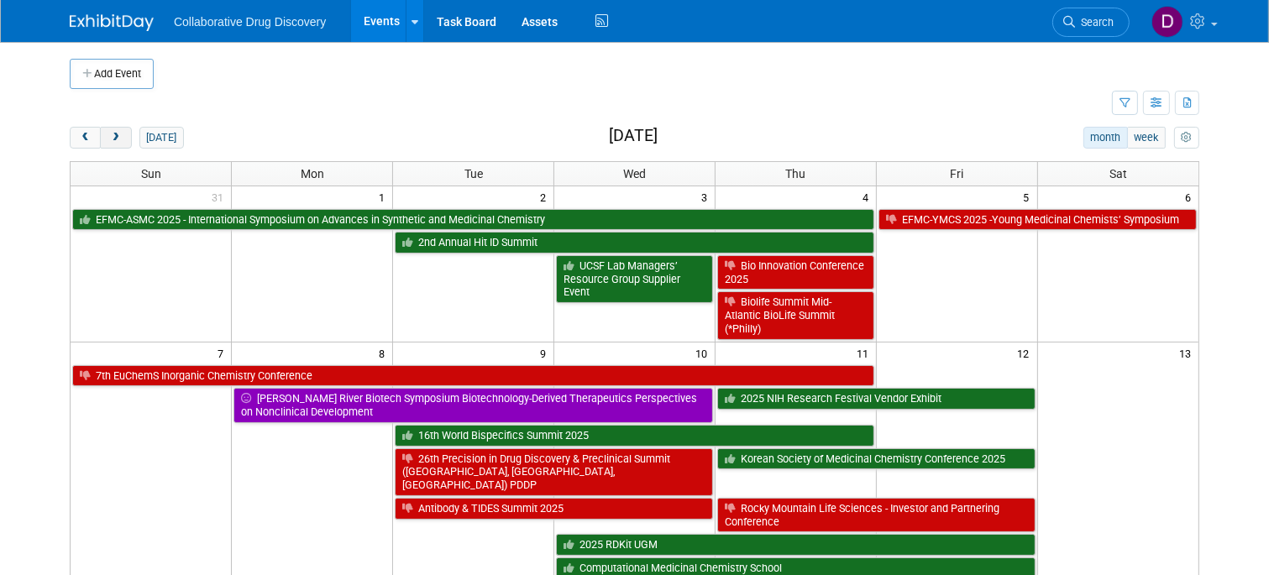
click at [113, 135] on span "next" at bounding box center [115, 138] width 13 height 11
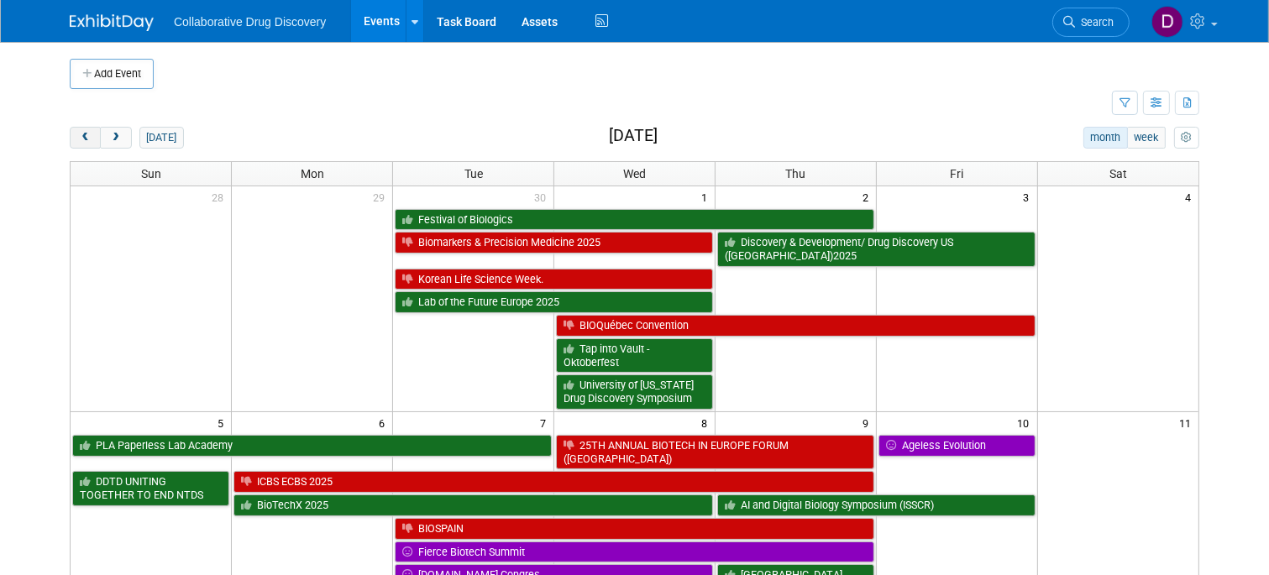
click at [79, 130] on button "prev" at bounding box center [85, 138] width 31 height 22
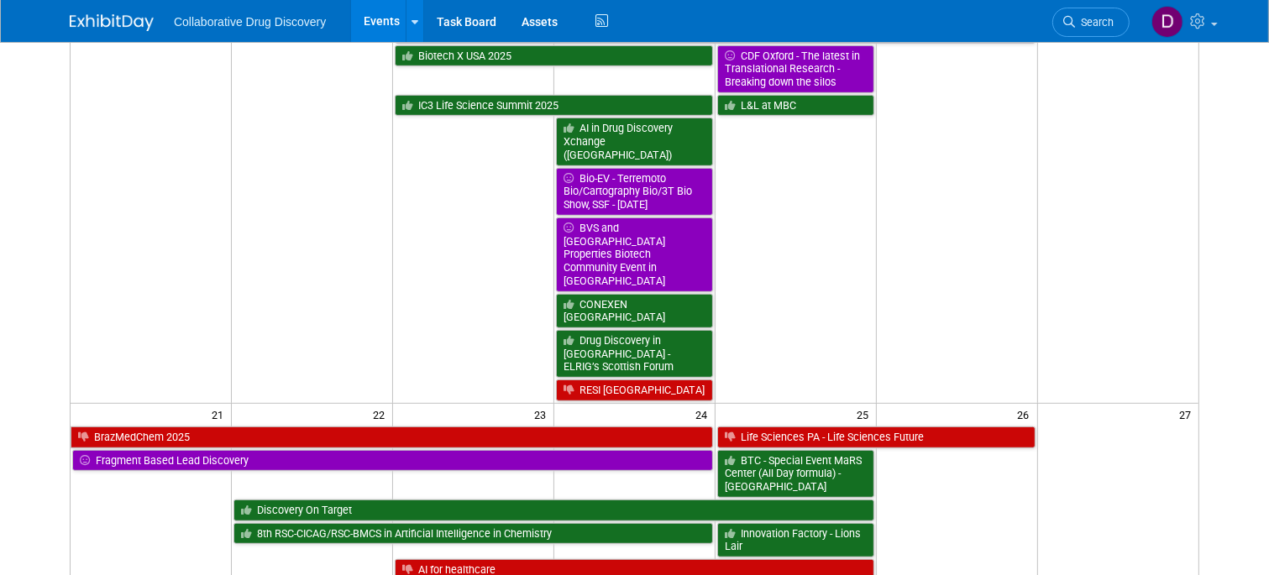
scroll to position [789, 0]
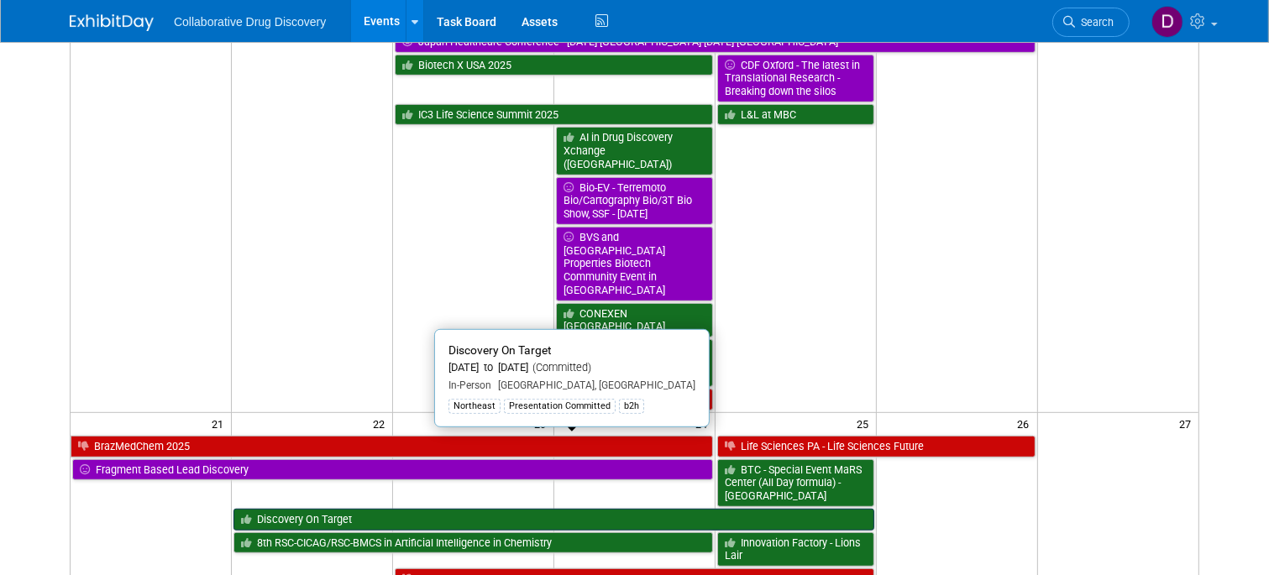
click at [353, 509] on link "Discovery On Target" at bounding box center [553, 520] width 640 height 22
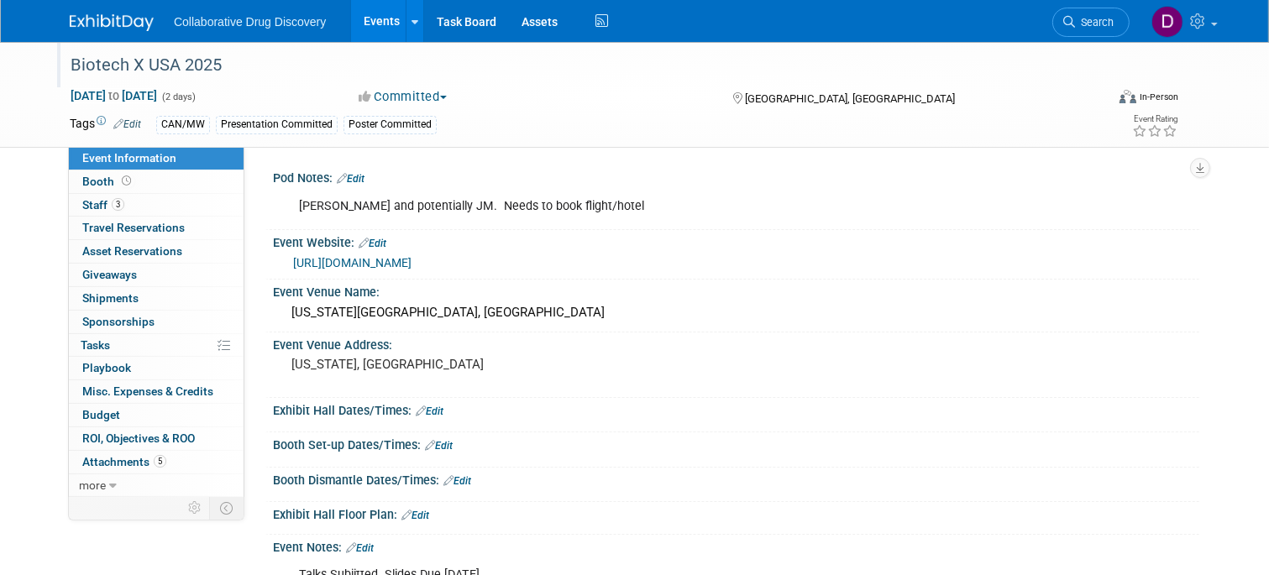
click at [212, 66] on div "Biotech X USA 2025" at bounding box center [574, 65] width 1019 height 30
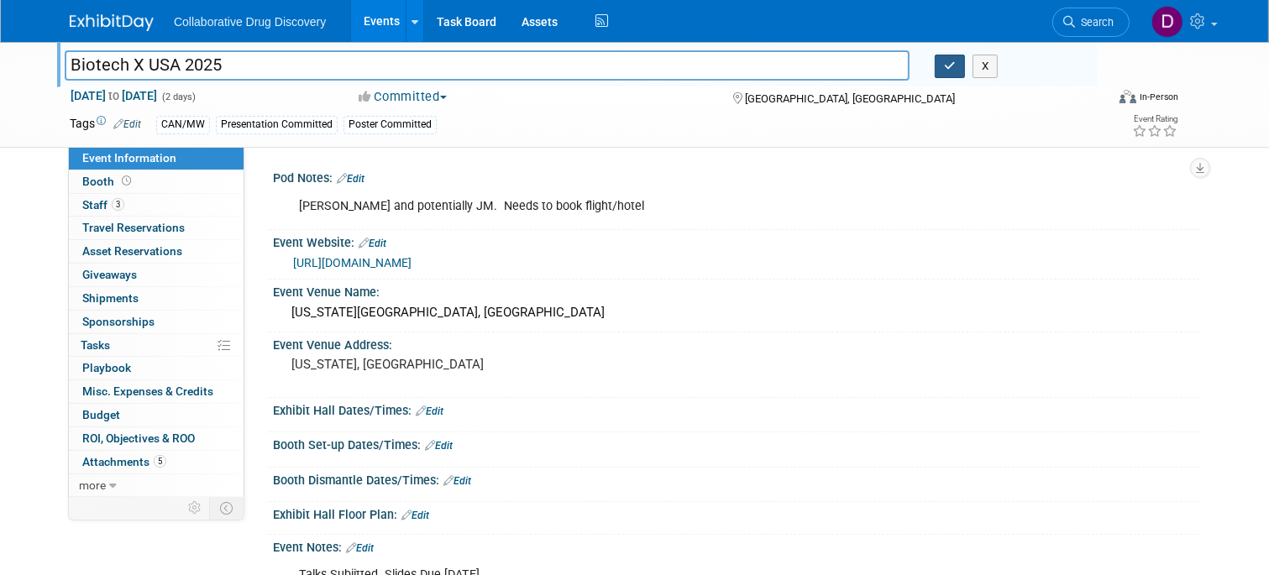
click at [947, 64] on icon "button" at bounding box center [950, 65] width 12 height 11
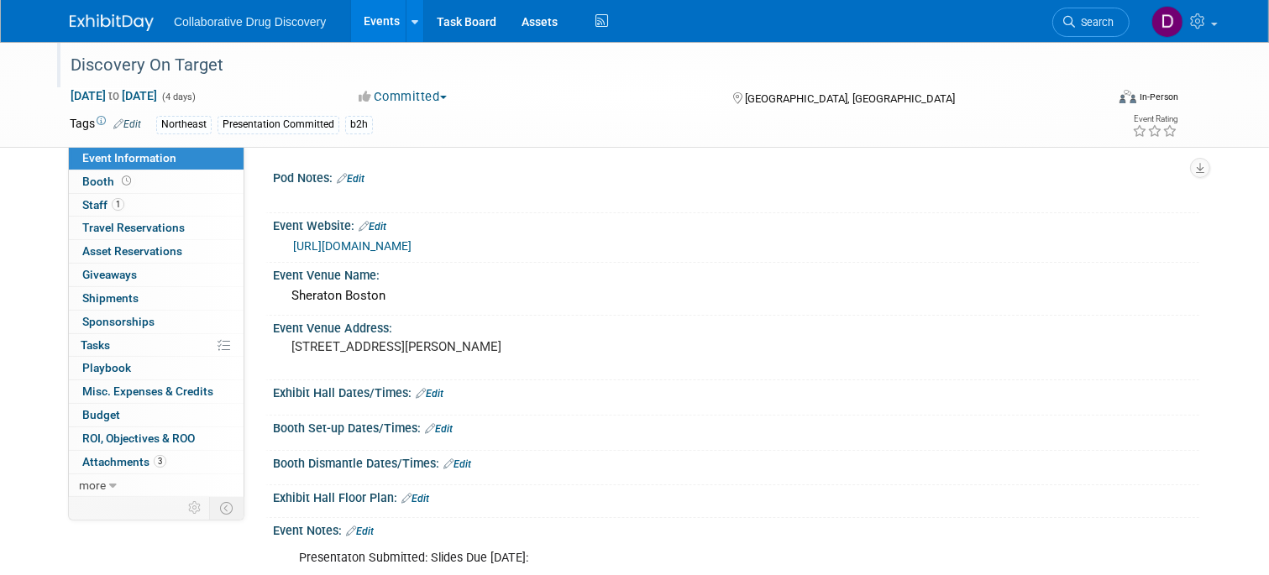
click at [184, 60] on div "Discovery On Target" at bounding box center [574, 65] width 1019 height 30
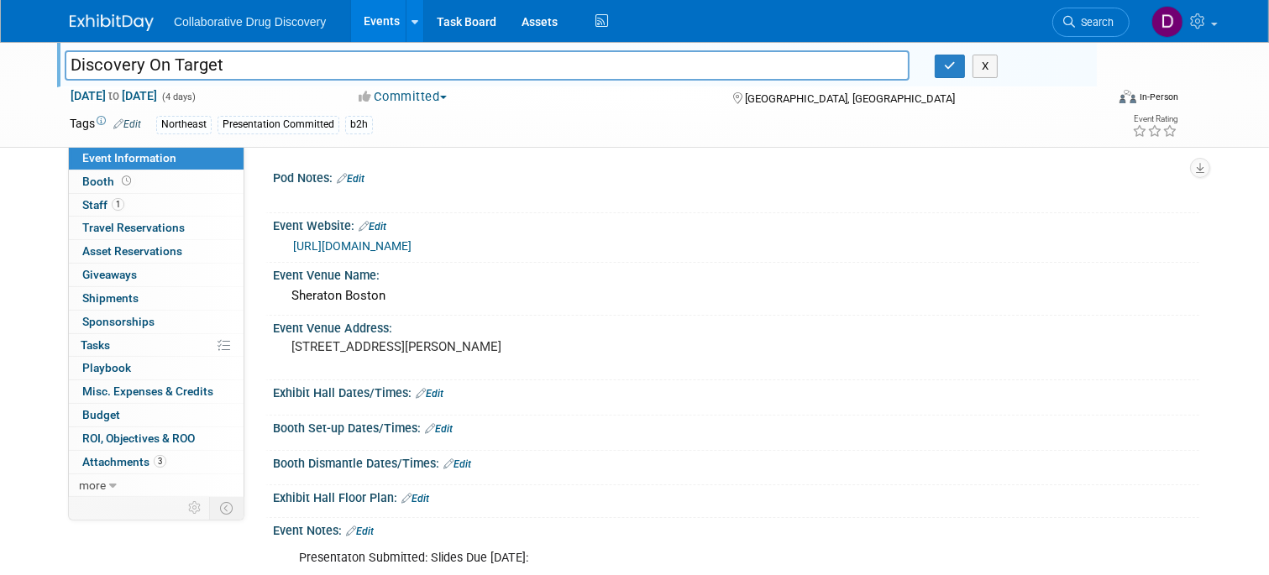
click at [184, 60] on input "Discovery On Target" at bounding box center [487, 64] width 845 height 29
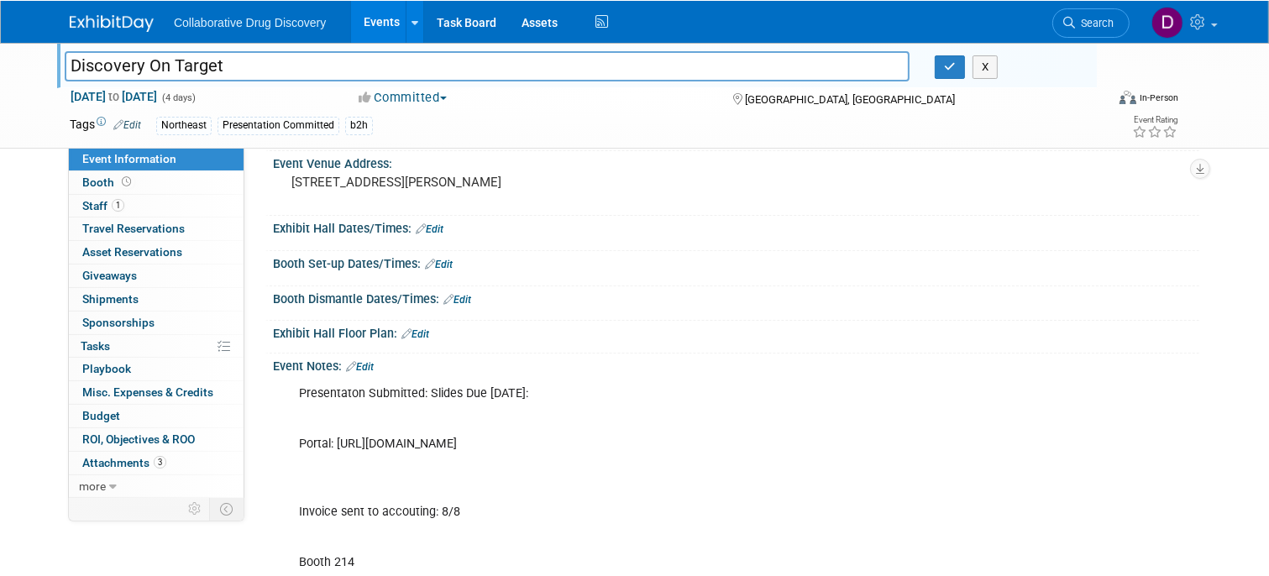
scroll to position [158, 0]
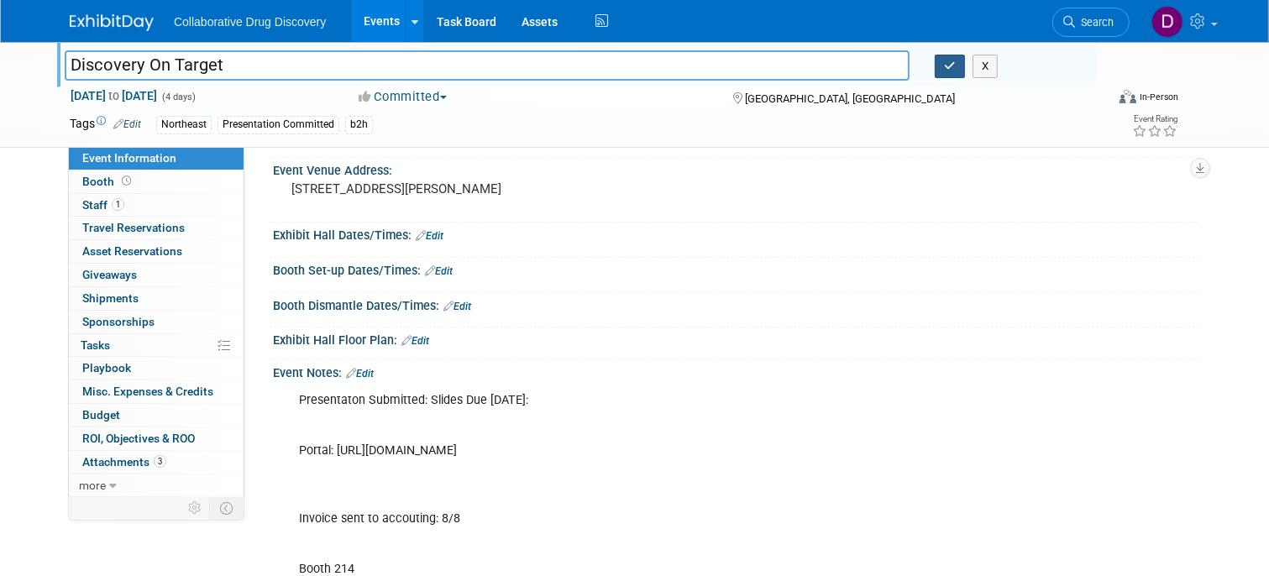
click at [954, 77] on button "button" at bounding box center [949, 67] width 30 height 24
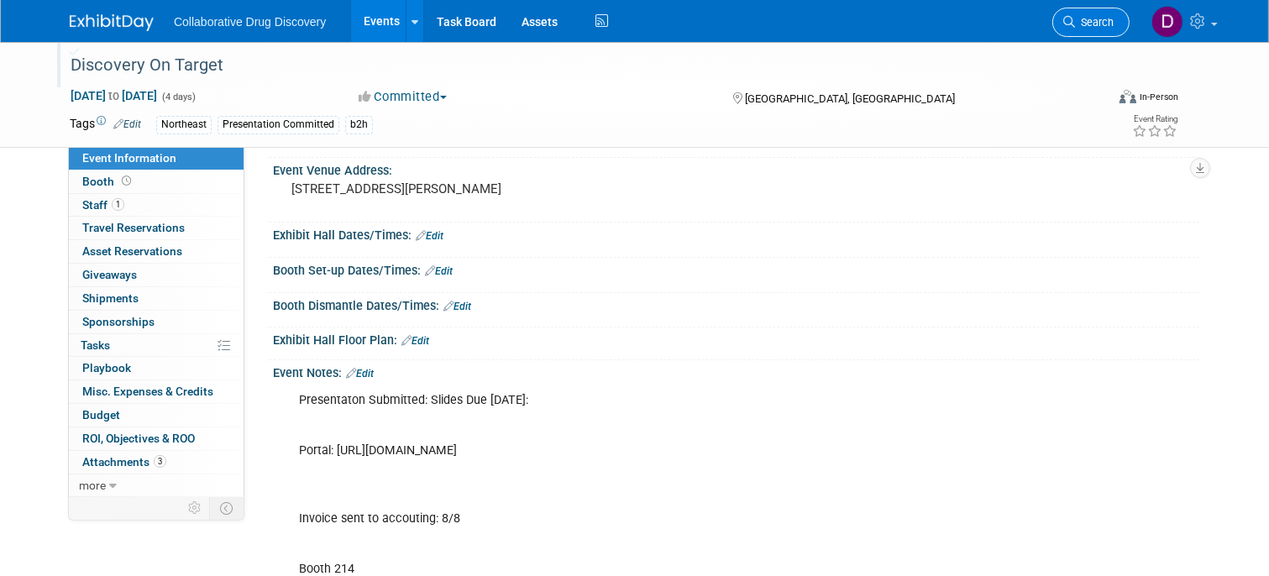
click at [1090, 18] on span "Search" at bounding box center [1094, 22] width 39 height 13
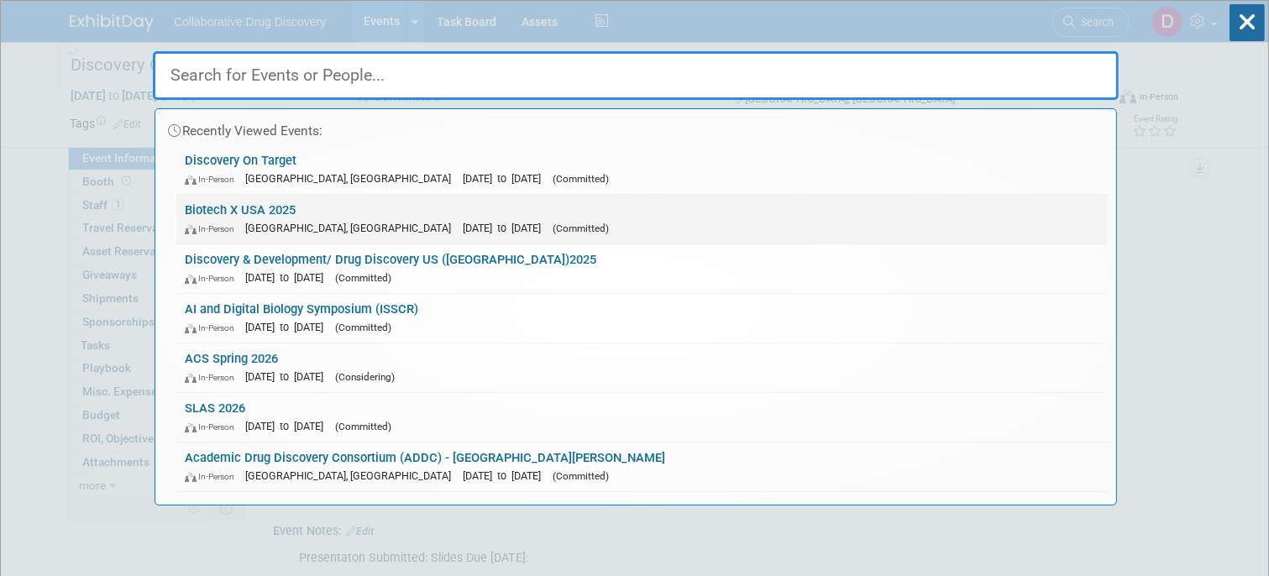
click at [296, 228] on span "[GEOGRAPHIC_DATA], [GEOGRAPHIC_DATA]" at bounding box center [352, 228] width 214 height 13
